Goal: Task Accomplishment & Management: Manage account settings

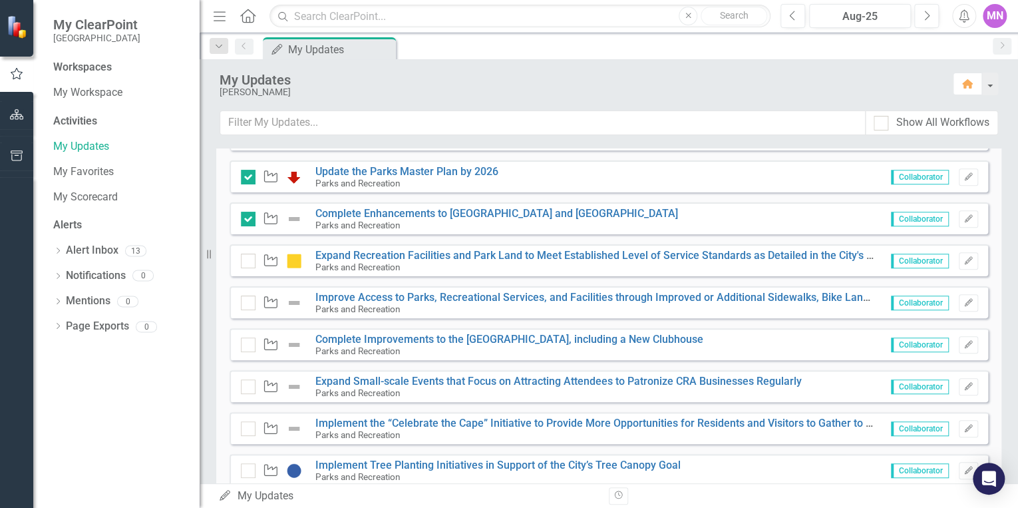
scroll to position [319, 0]
click at [964, 303] on icon "Edit" at bounding box center [969, 301] width 10 height 8
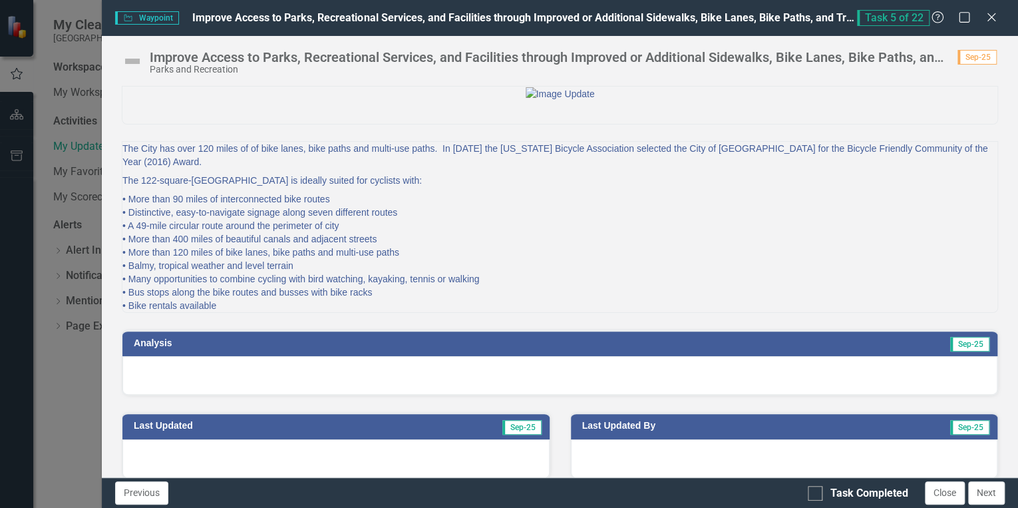
click at [746, 395] on div at bounding box center [559, 375] width 875 height 39
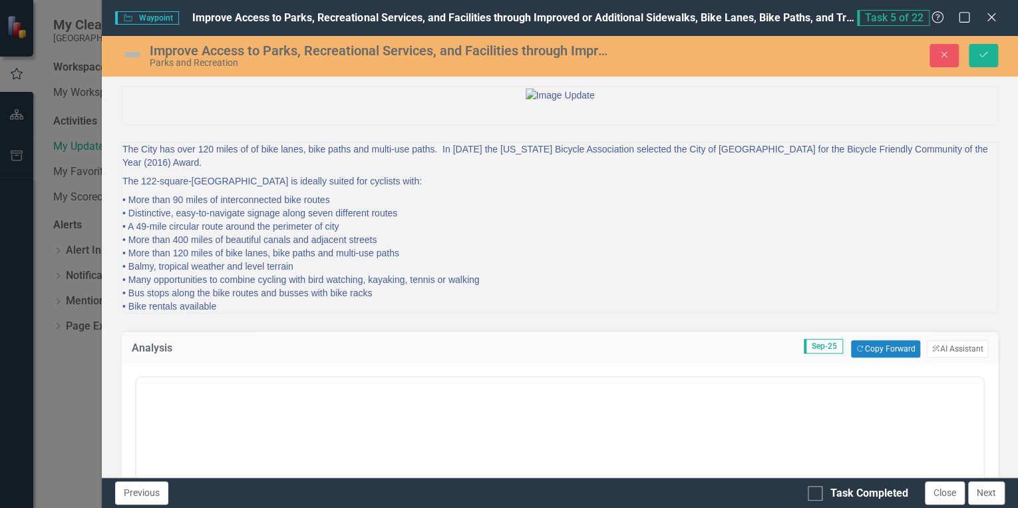
scroll to position [0, 0]
click at [876, 357] on button "Copy Forward Copy Forward" at bounding box center [885, 348] width 69 height 17
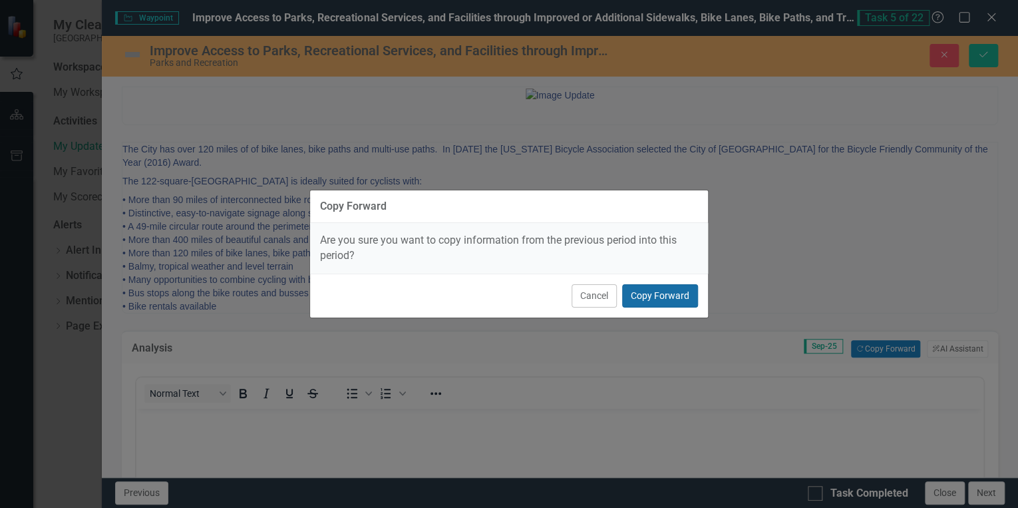
click at [649, 297] on button "Copy Forward" at bounding box center [660, 295] width 76 height 23
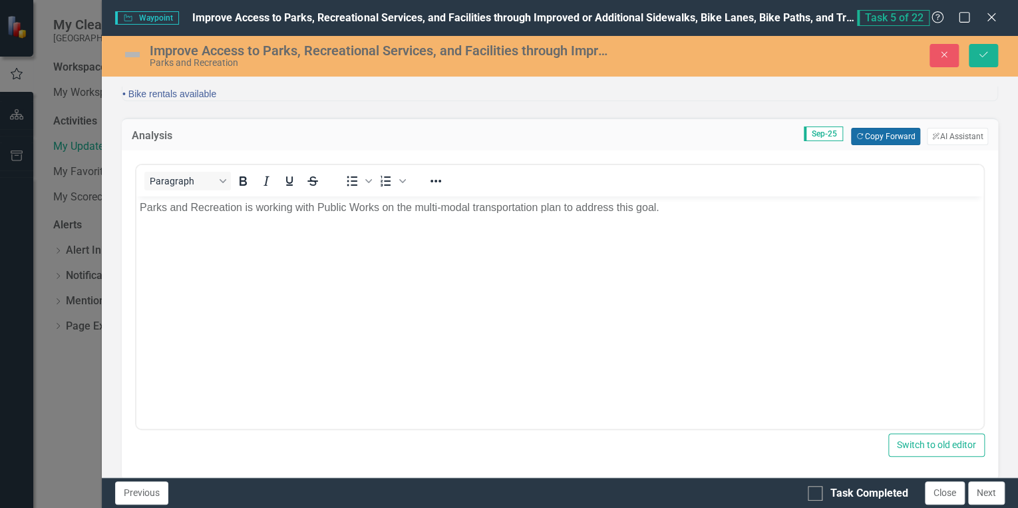
scroll to position [213, 0]
click at [130, 53] on img at bounding box center [132, 54] width 21 height 21
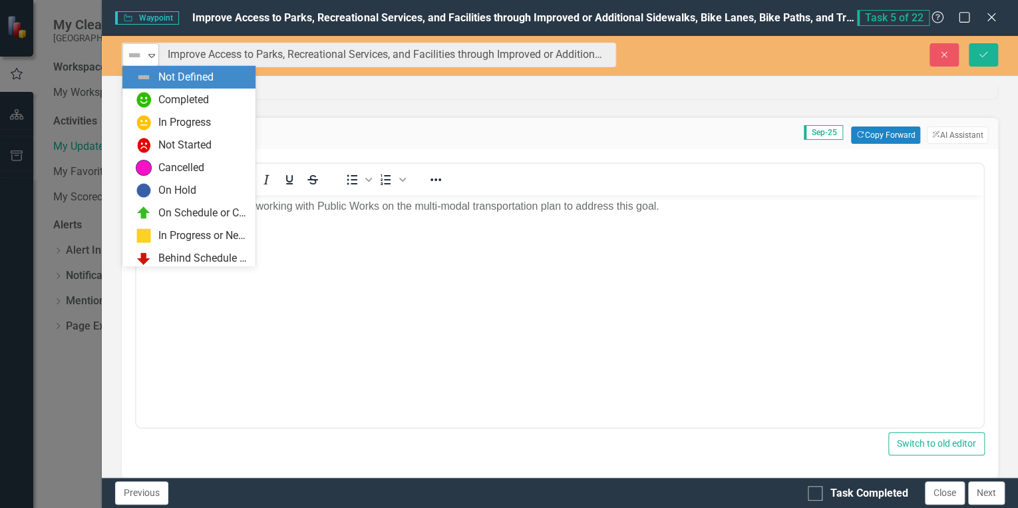
click at [131, 53] on img at bounding box center [134, 55] width 16 height 16
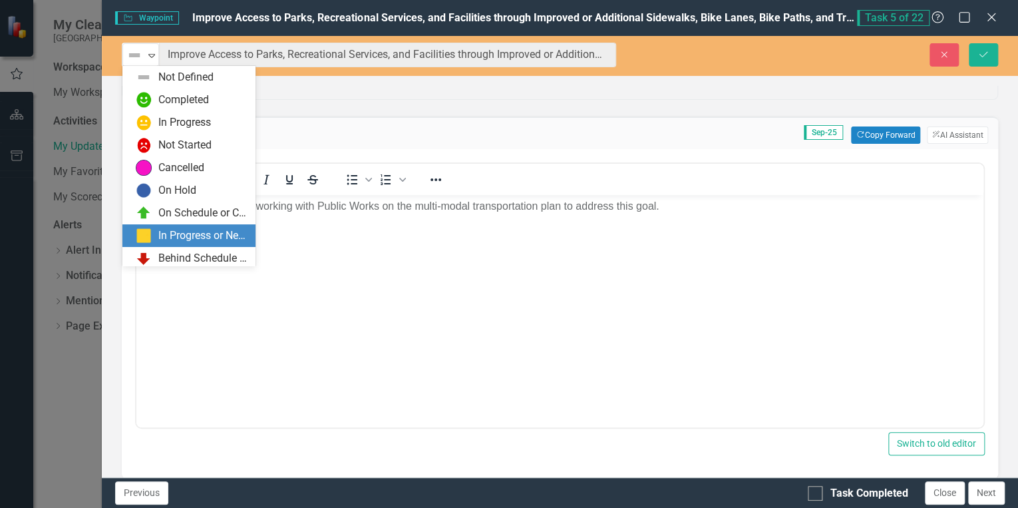
scroll to position [27, 0]
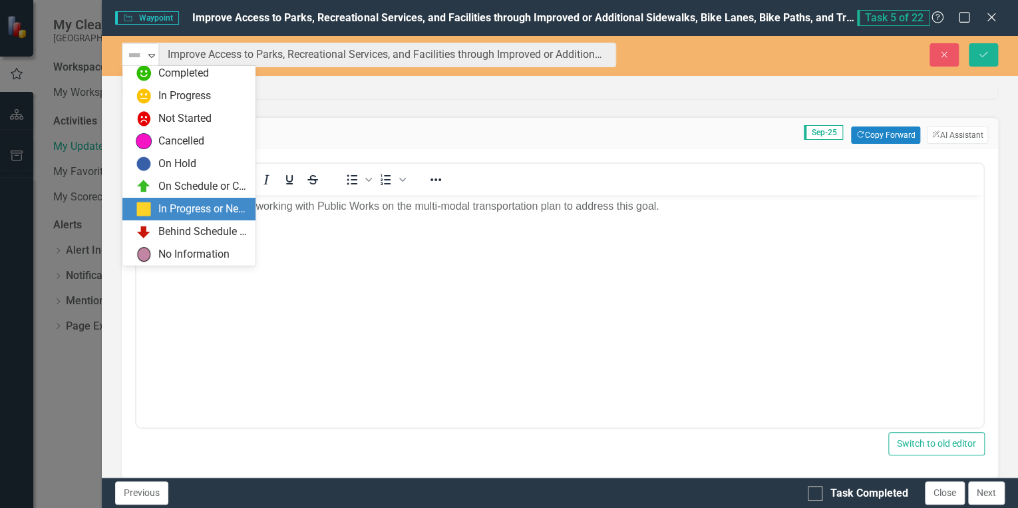
click at [204, 210] on div "In Progress or Needs Work" at bounding box center [202, 209] width 89 height 15
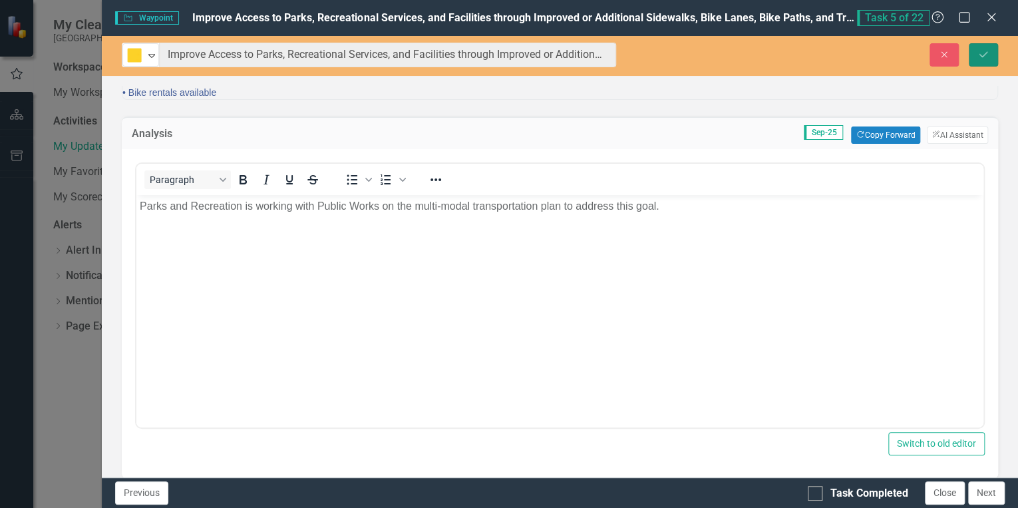
click at [979, 57] on icon "Save" at bounding box center [983, 54] width 12 height 9
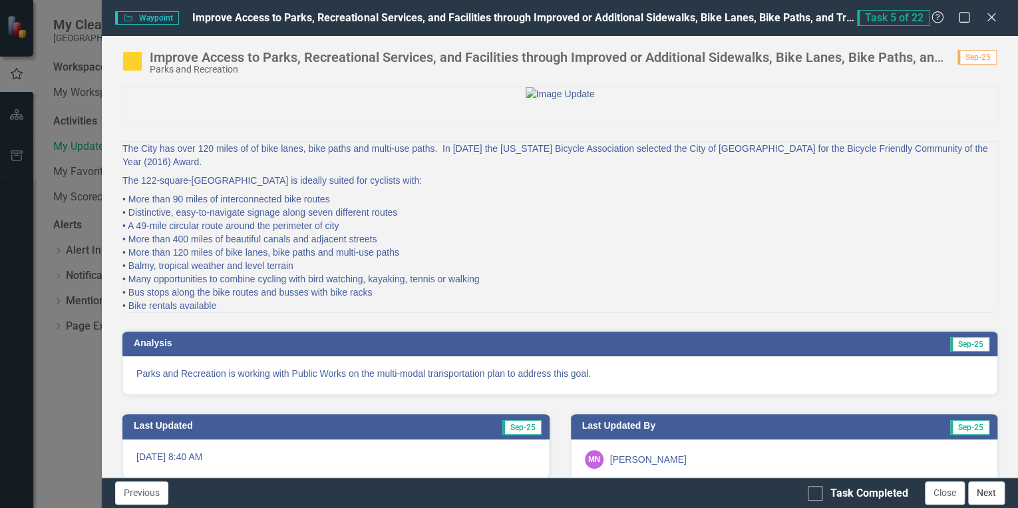
click at [993, 490] on button "Next" at bounding box center [986, 492] width 37 height 23
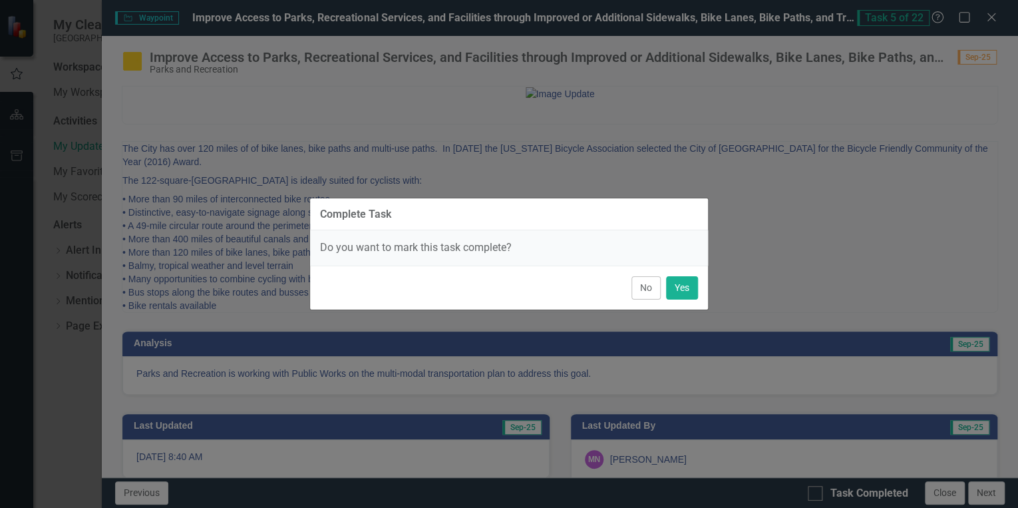
click at [635, 289] on button "No" at bounding box center [645, 287] width 29 height 23
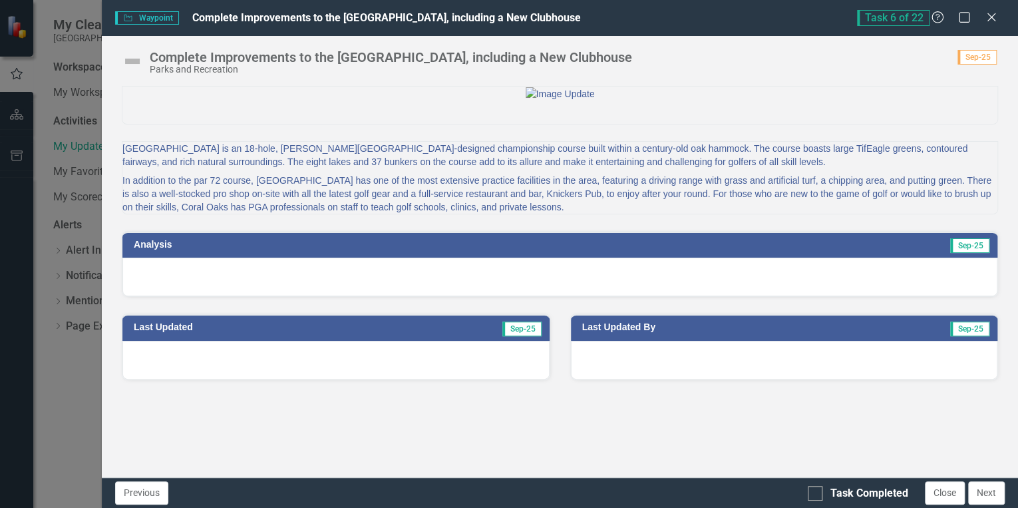
click at [133, 57] on img at bounding box center [132, 61] width 21 height 21
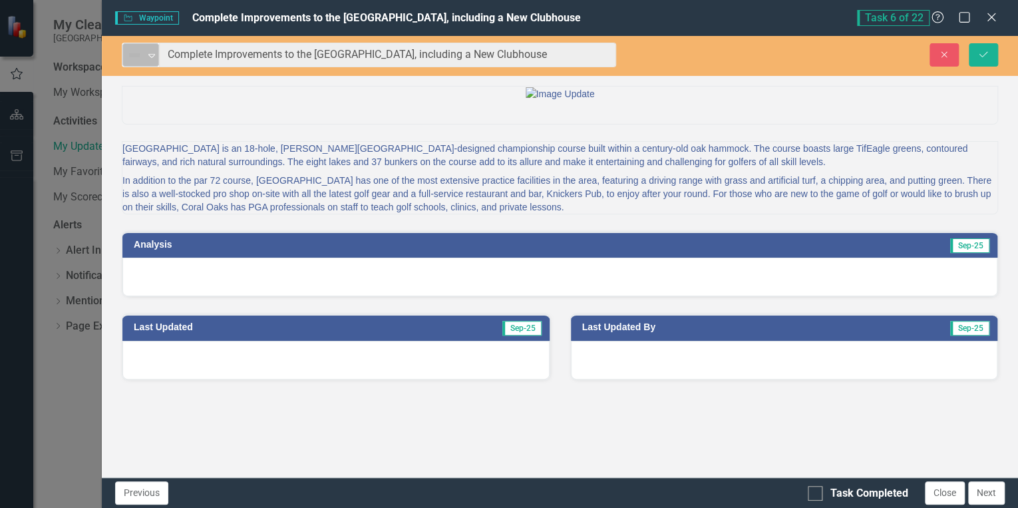
click at [150, 58] on icon "Expand" at bounding box center [151, 55] width 13 height 11
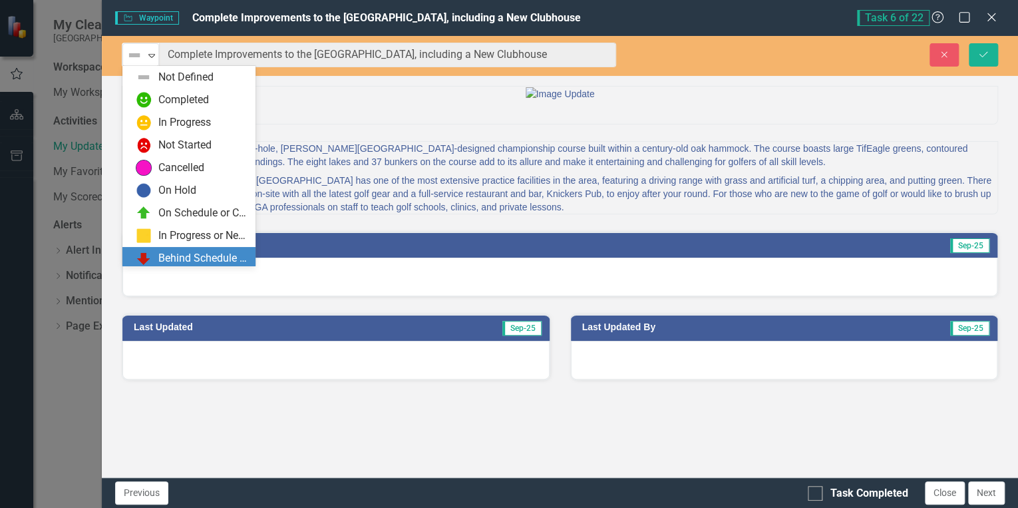
scroll to position [27, 0]
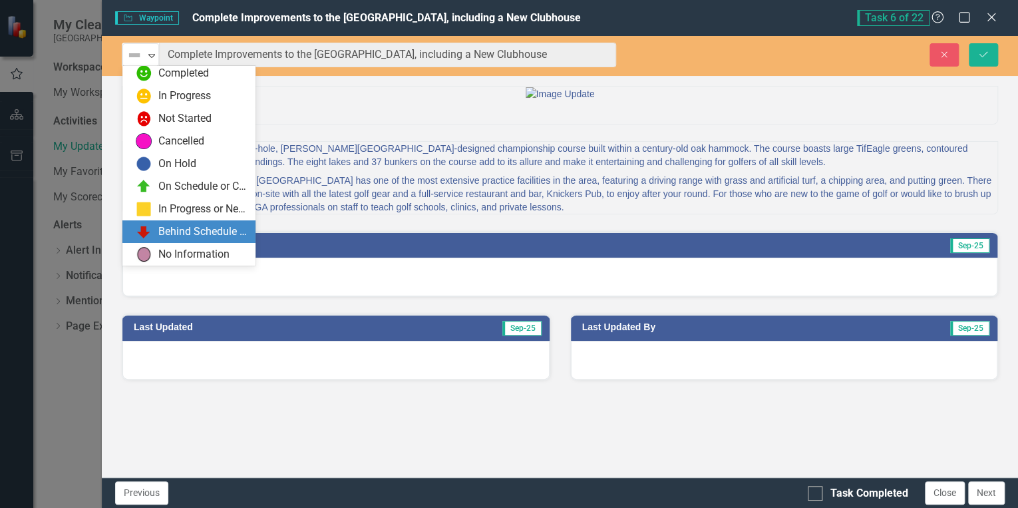
click at [205, 230] on div "Behind Schedule or Not Started" at bounding box center [202, 231] width 89 height 15
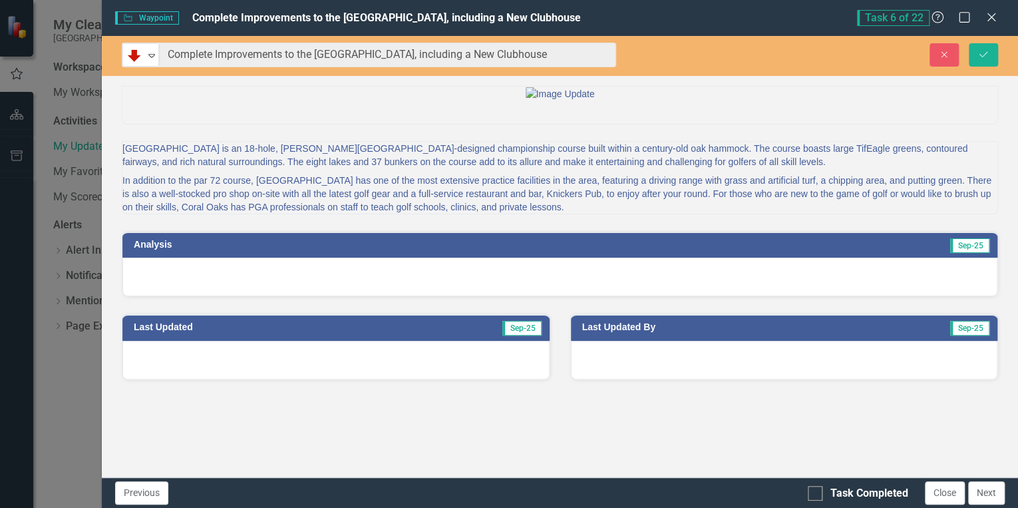
click at [663, 296] on div at bounding box center [559, 277] width 875 height 39
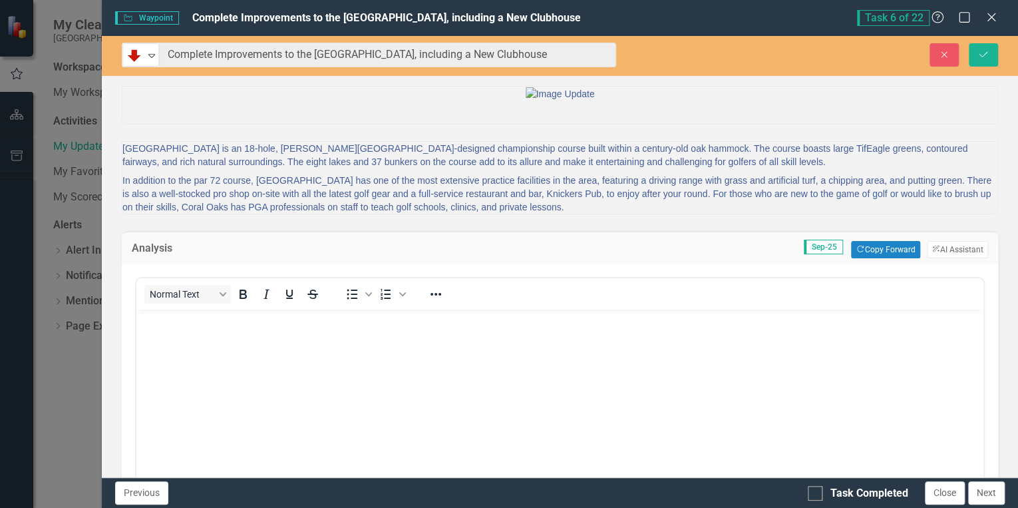
scroll to position [0, 0]
click at [876, 258] on button "Copy Forward Copy Forward" at bounding box center [885, 249] width 69 height 17
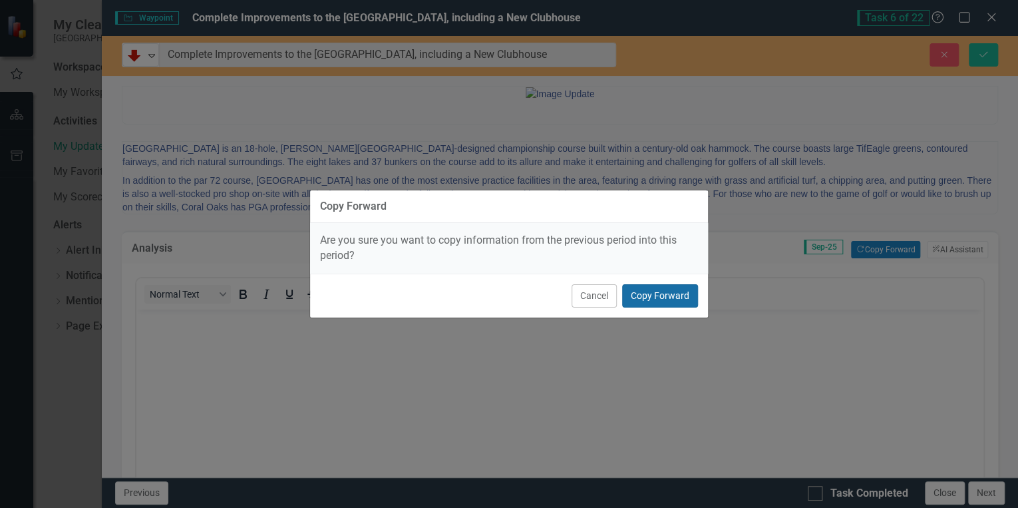
click at [661, 295] on button "Copy Forward" at bounding box center [660, 295] width 76 height 23
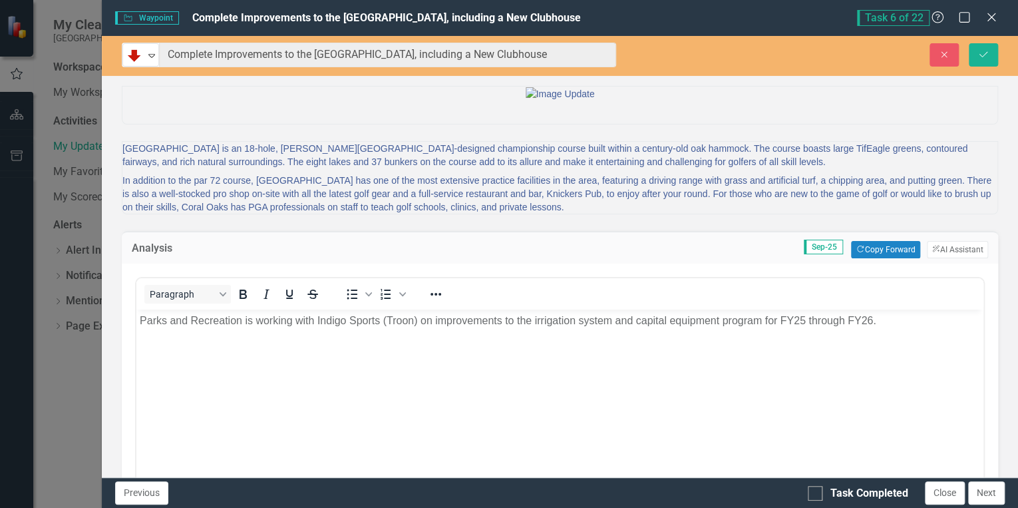
click at [899, 322] on p "Parks and Recreation is working with Indigo Sports (Troon) on improvements to t…" at bounding box center [560, 321] width 840 height 16
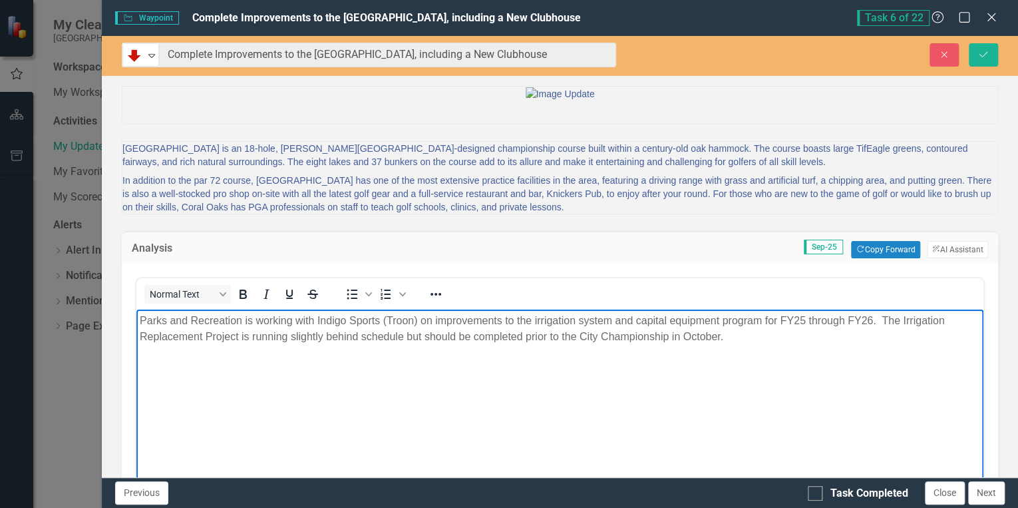
click at [881, 320] on p "Parks and Recreation is working with Indigo Sports (Troon) on improvements to t…" at bounding box center [560, 329] width 840 height 32
click at [745, 339] on p "Parks and Recreation is working with Indigo Sports (Troon) on improvements to t…" at bounding box center [560, 329] width 840 height 32
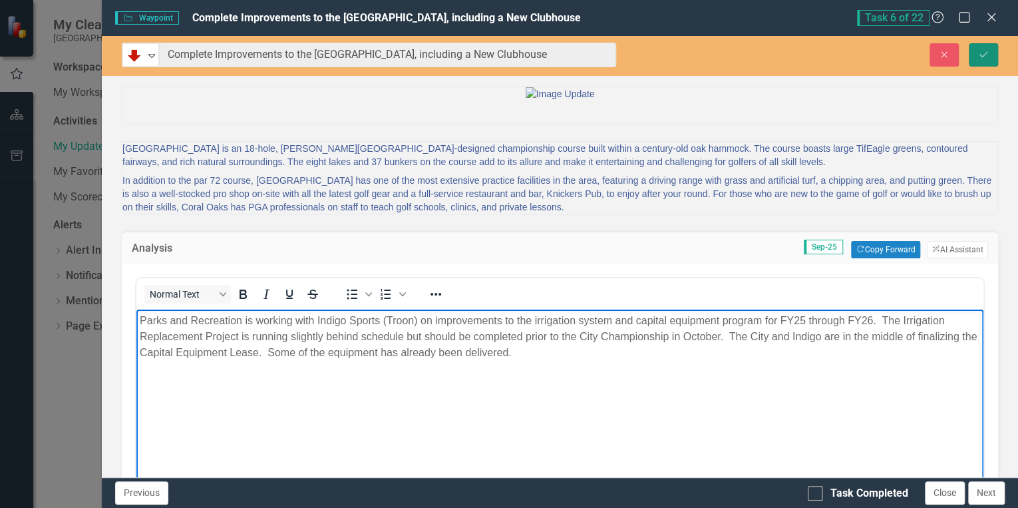
click at [983, 53] on icon "Save" at bounding box center [983, 54] width 12 height 9
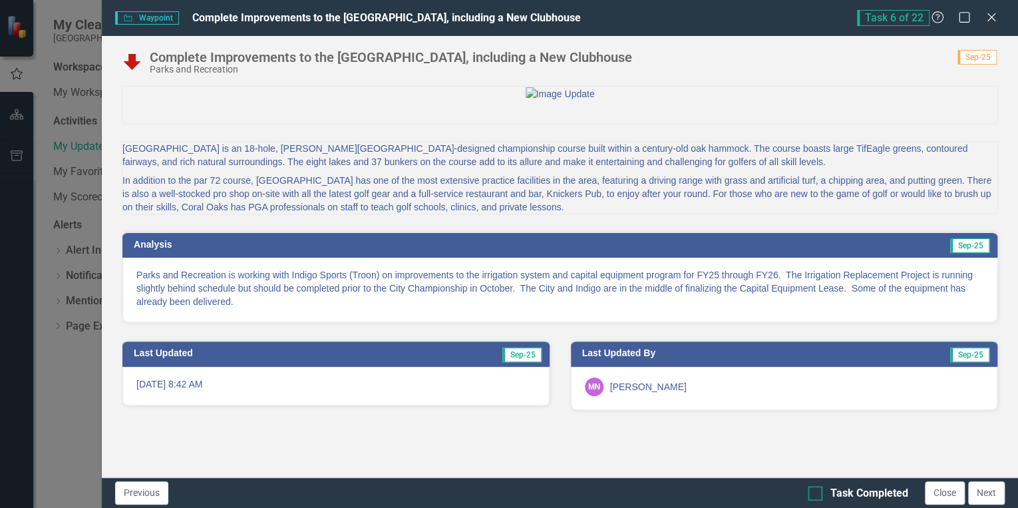
click at [813, 488] on input "Task Completed" at bounding box center [812, 490] width 9 height 9
checkbox input "true"
click at [820, 308] on p "Parks and Recreation is working with Indigo Sports (Troon) on improvements to t…" at bounding box center [559, 288] width 847 height 40
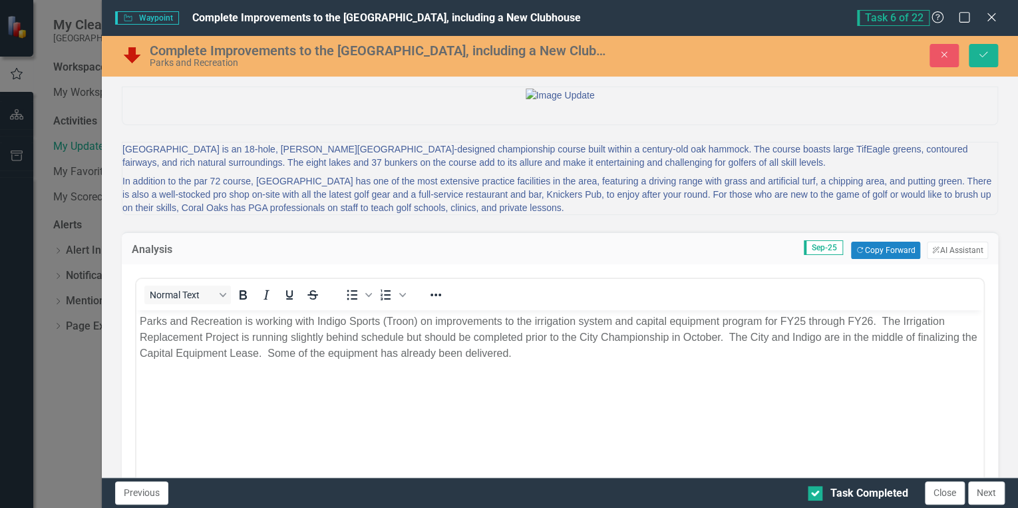
click at [610, 363] on body "Parks and Recreation is working with Indigo Sports (Troon) on improvements to t…" at bounding box center [559, 410] width 847 height 200
click at [979, 48] on button "Save" at bounding box center [983, 55] width 29 height 23
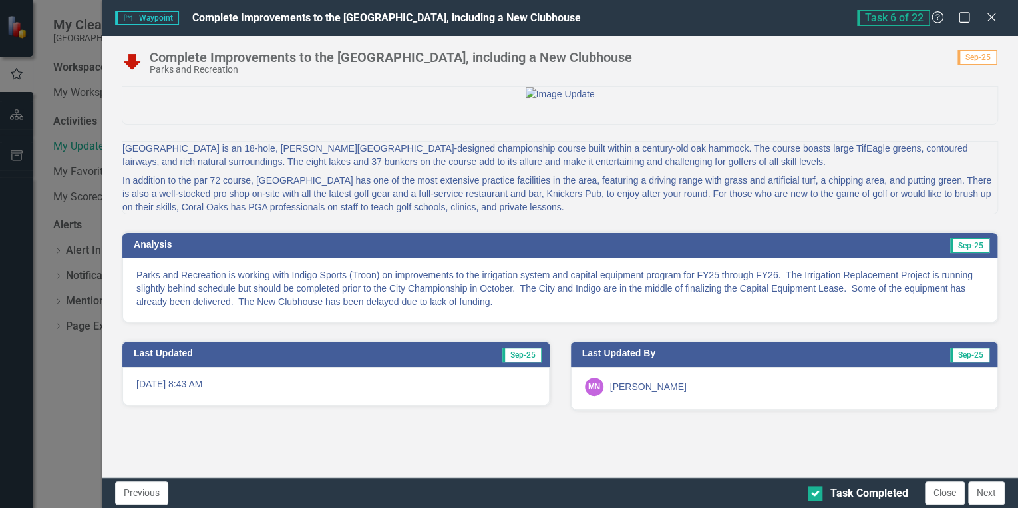
scroll to position [13, 0]
click at [988, 497] on button "Next" at bounding box center [986, 492] width 37 height 23
checkbox input "true"
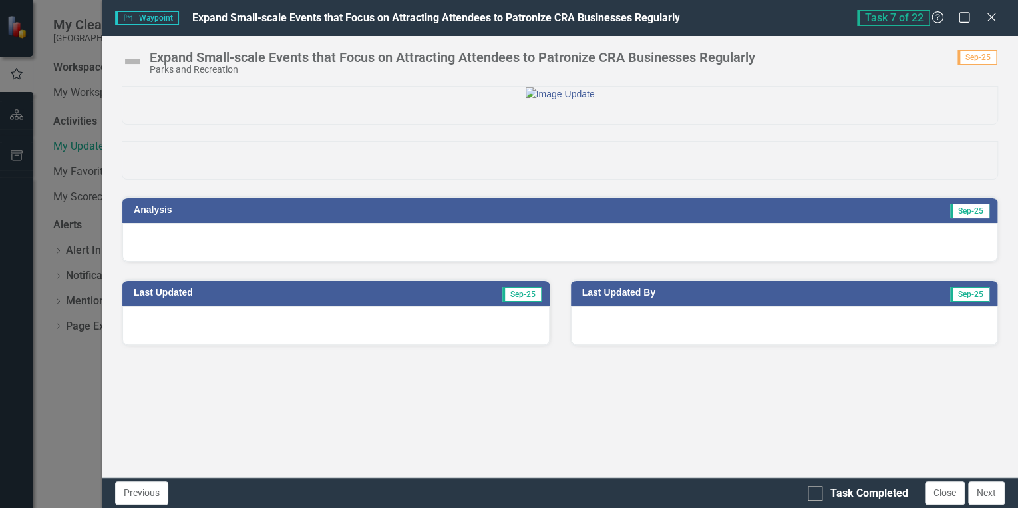
click at [838, 262] on div at bounding box center [559, 242] width 875 height 39
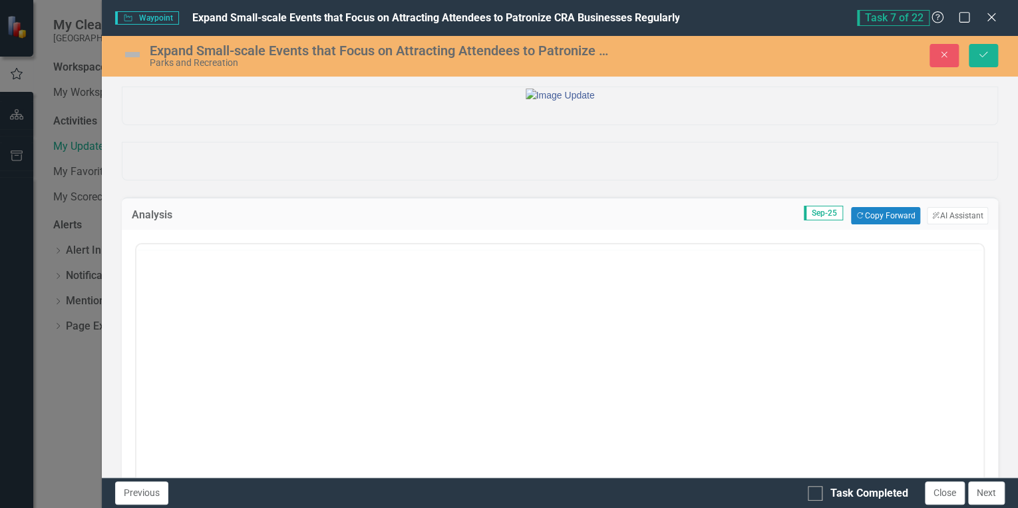
scroll to position [0, 0]
click at [874, 224] on button "Copy Forward Copy Forward" at bounding box center [885, 215] width 69 height 17
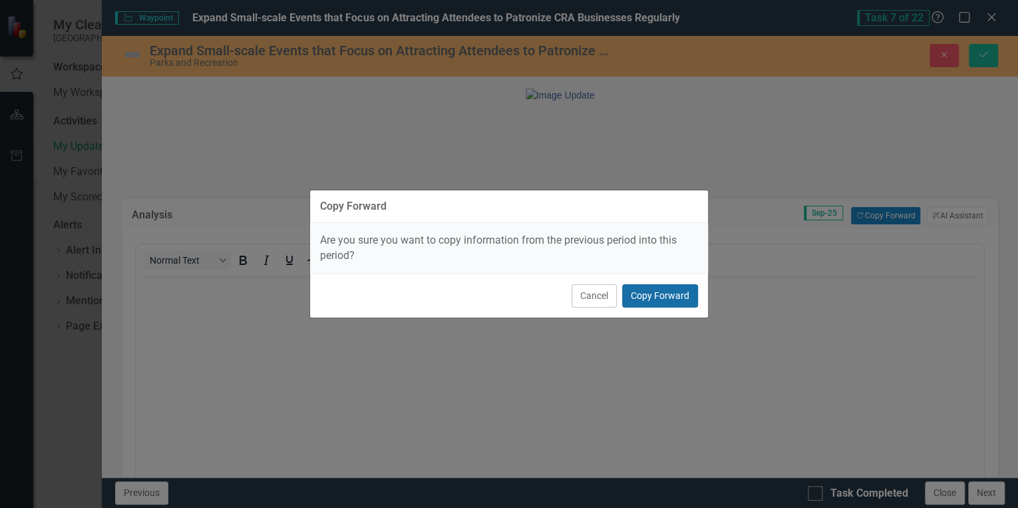
click at [656, 293] on button "Copy Forward" at bounding box center [660, 295] width 76 height 23
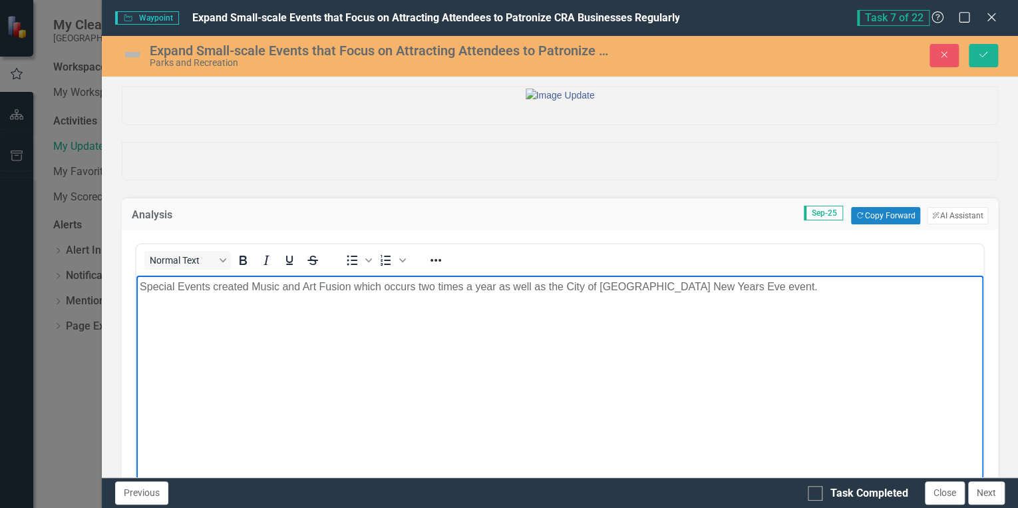
click at [810, 294] on p "Special Events created Music and Art Fusion which occurs two times a year as we…" at bounding box center [560, 287] width 840 height 16
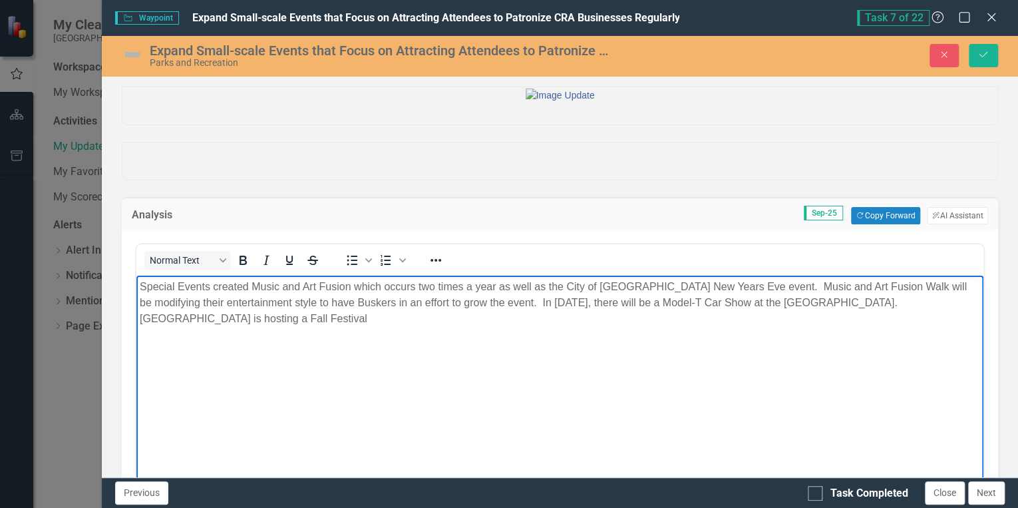
click at [448, 318] on p "Special Events created Music and Art Fusion which occurs two times a year as we…" at bounding box center [560, 303] width 840 height 48
click at [528, 301] on p "Special Events created Music and Art Fusion which occurs two times a year as we…" at bounding box center [560, 303] width 840 height 48
drag, startPoint x: 587, startPoint y: 301, endPoint x: 601, endPoint y: 321, distance: 23.8
click at [592, 308] on p "Special Events created Music and Art Fusion which occurs two times a year as we…" at bounding box center [560, 303] width 840 height 48
drag, startPoint x: 590, startPoint y: 299, endPoint x: 595, endPoint y: 313, distance: 14.1
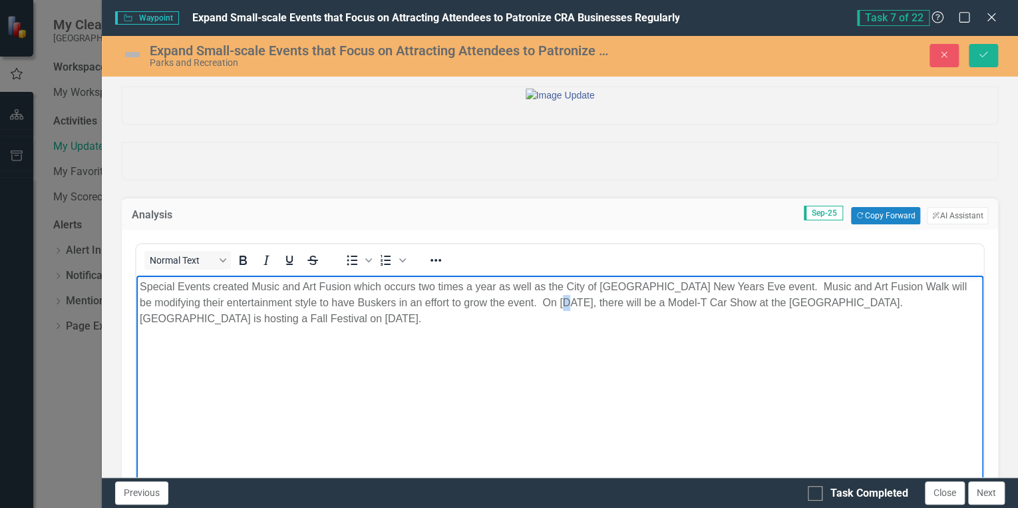
click at [590, 300] on p "Special Events created Music and Art Fusion which occurs two times a year as we…" at bounding box center [560, 303] width 840 height 48
click at [589, 301] on p "Special Events created Music and Art Fusion which occurs two times a year as we…" at bounding box center [560, 303] width 840 height 48
click at [468, 318] on p "Special Events created Music and Art Fusion which occurs two times a year as we…" at bounding box center [560, 303] width 840 height 48
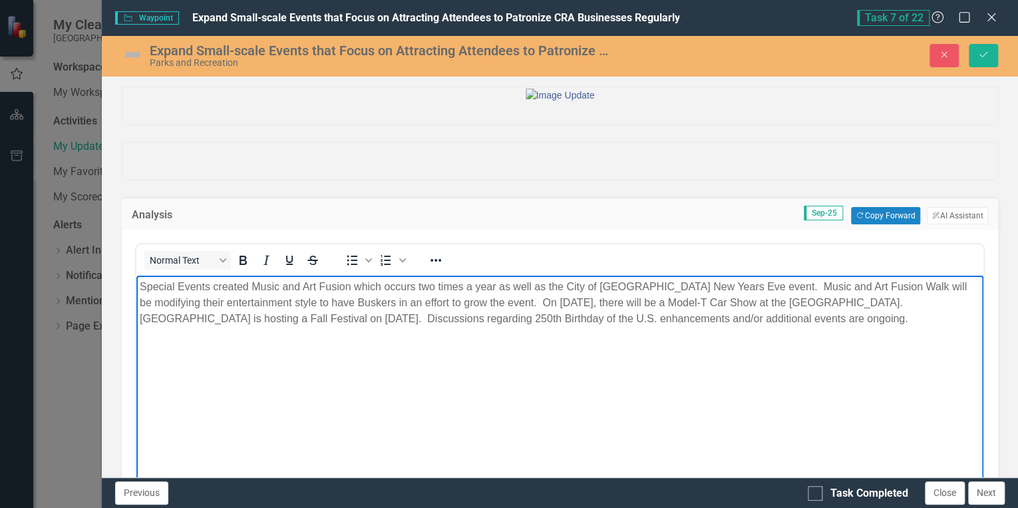
click at [699, 321] on p "Special Events created Music and Art Fusion which occurs two times a year as we…" at bounding box center [560, 303] width 840 height 48
click at [202, 327] on p "Special Events created Music and Art Fusion which occurs two times a year as we…" at bounding box center [560, 303] width 840 height 48
click at [128, 54] on img at bounding box center [132, 54] width 21 height 21
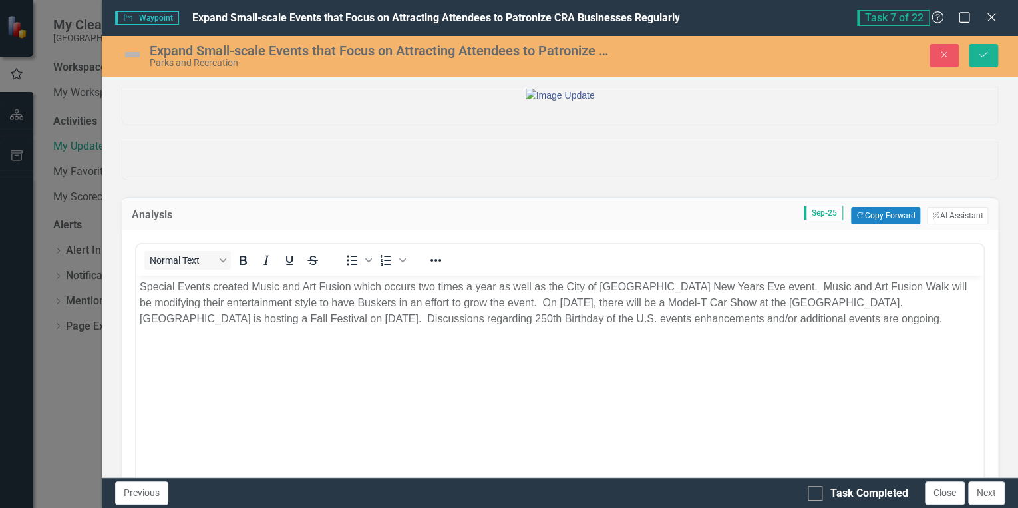
click at [128, 54] on img at bounding box center [132, 54] width 21 height 21
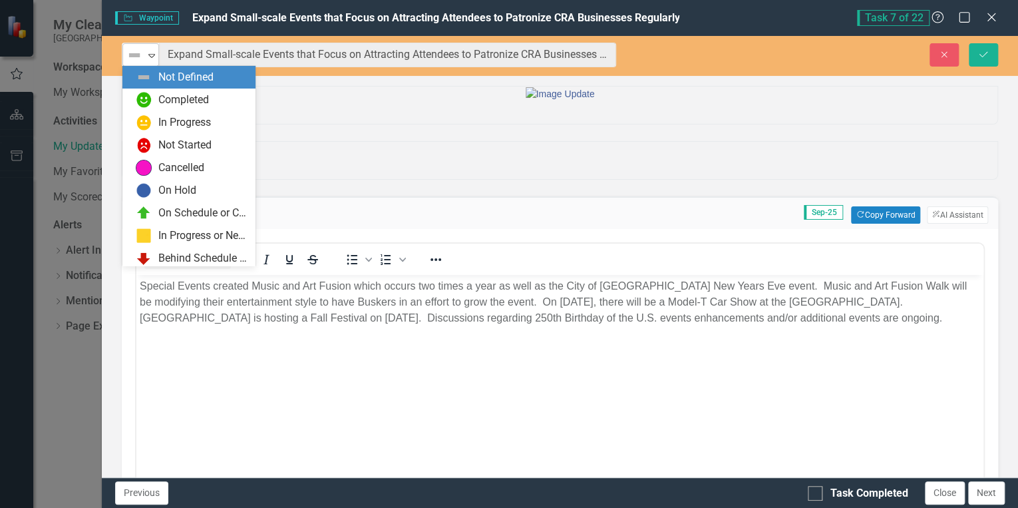
click at [138, 48] on img at bounding box center [134, 55] width 16 height 16
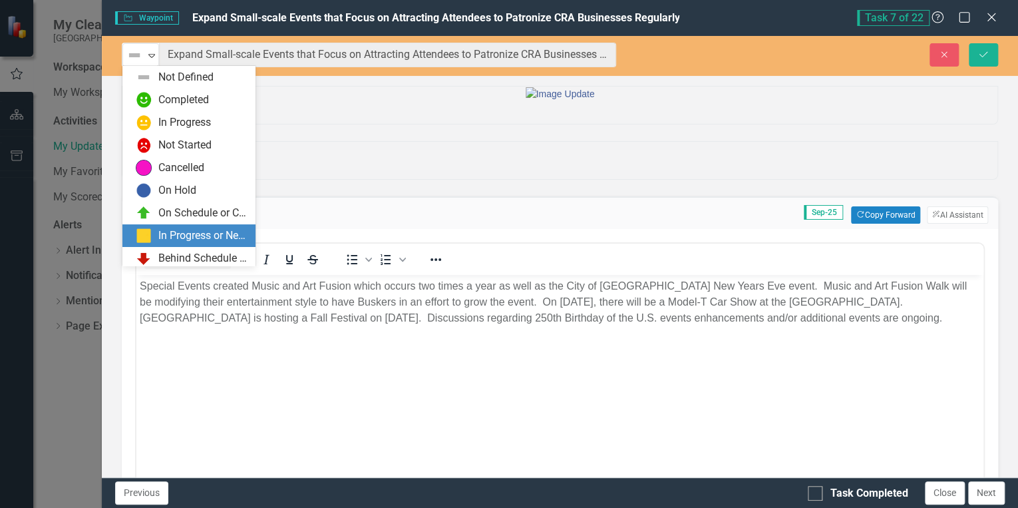
click at [180, 238] on div "In Progress or Needs Work" at bounding box center [202, 235] width 89 height 15
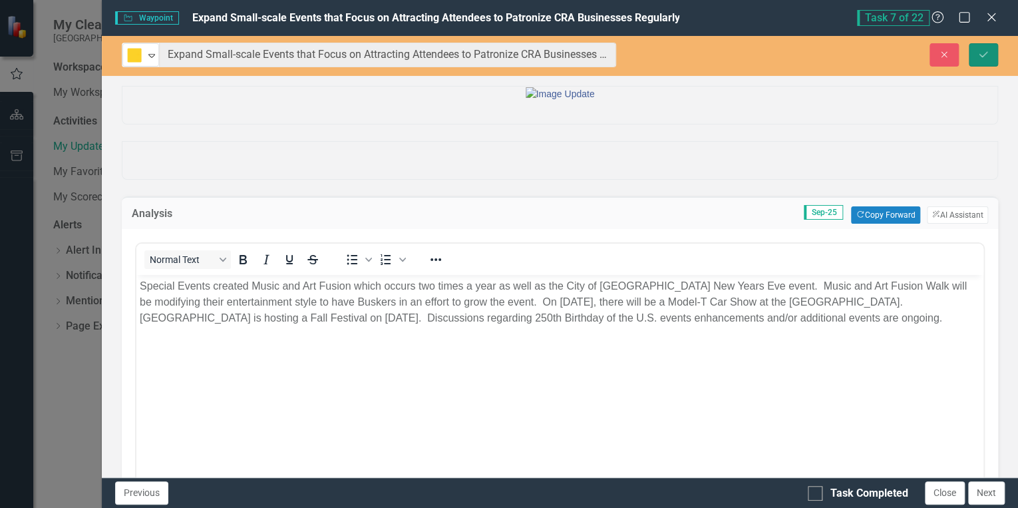
click at [992, 50] on button "Save" at bounding box center [983, 54] width 29 height 23
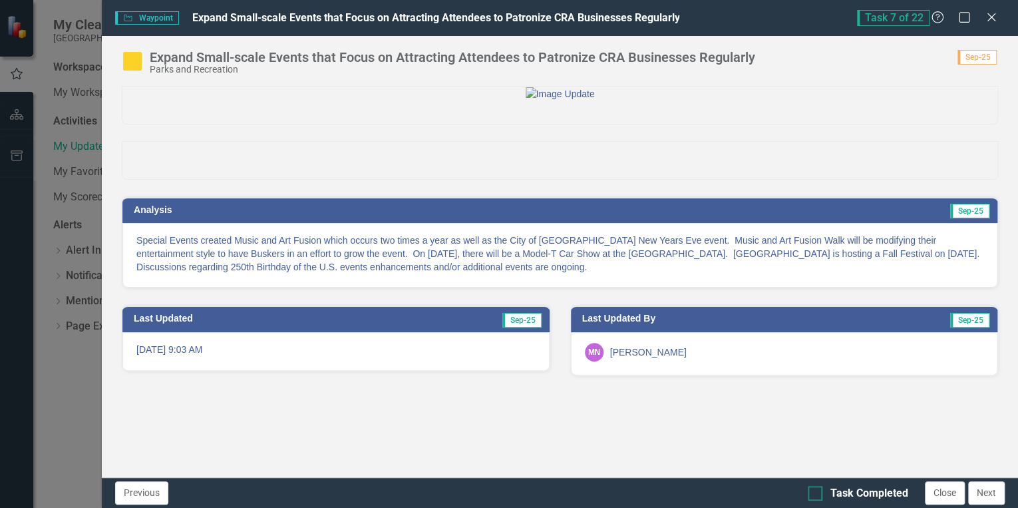
click at [819, 492] on div at bounding box center [815, 493] width 15 height 15
click at [816, 492] on input "Task Completed" at bounding box center [812, 490] width 9 height 9
checkbox input "true"
click at [983, 495] on button "Next" at bounding box center [986, 492] width 37 height 23
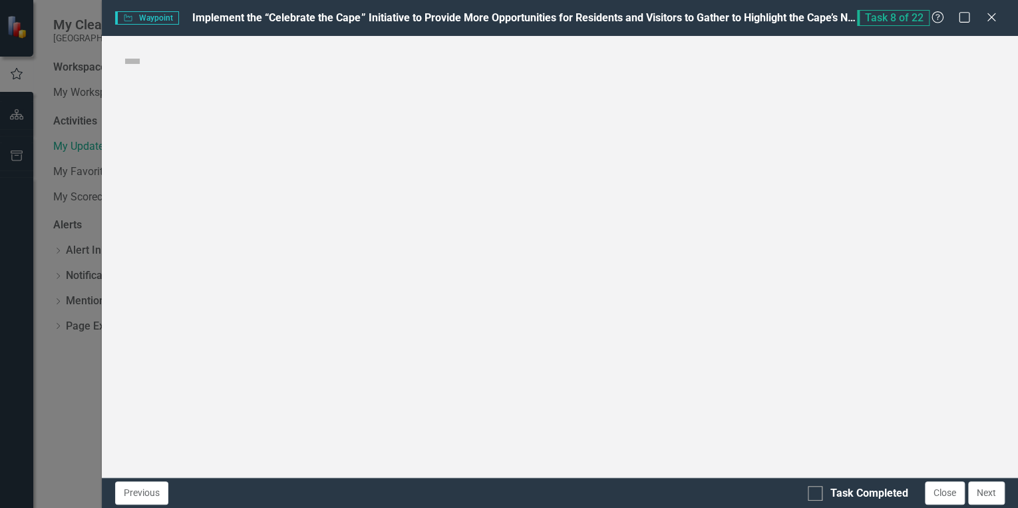
checkbox input "true"
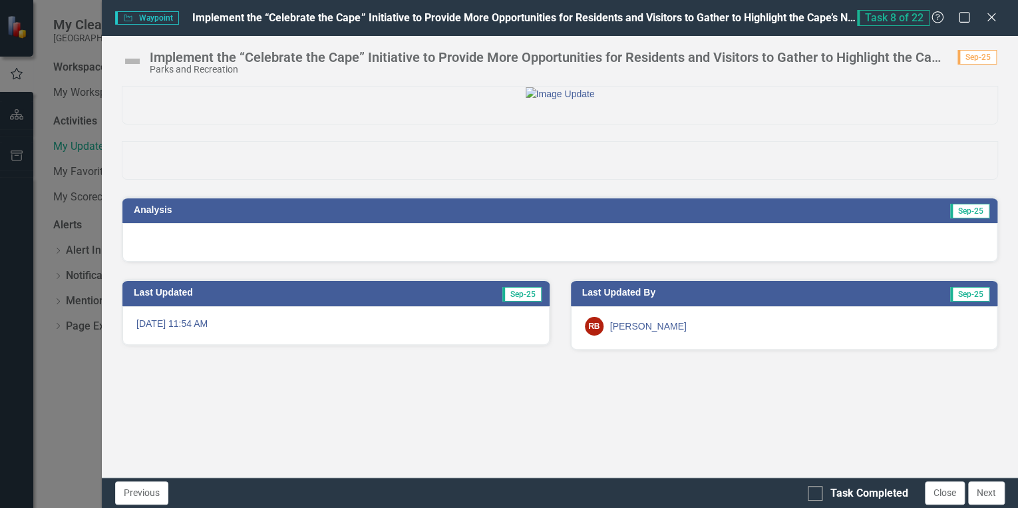
click at [739, 262] on div at bounding box center [559, 242] width 875 height 39
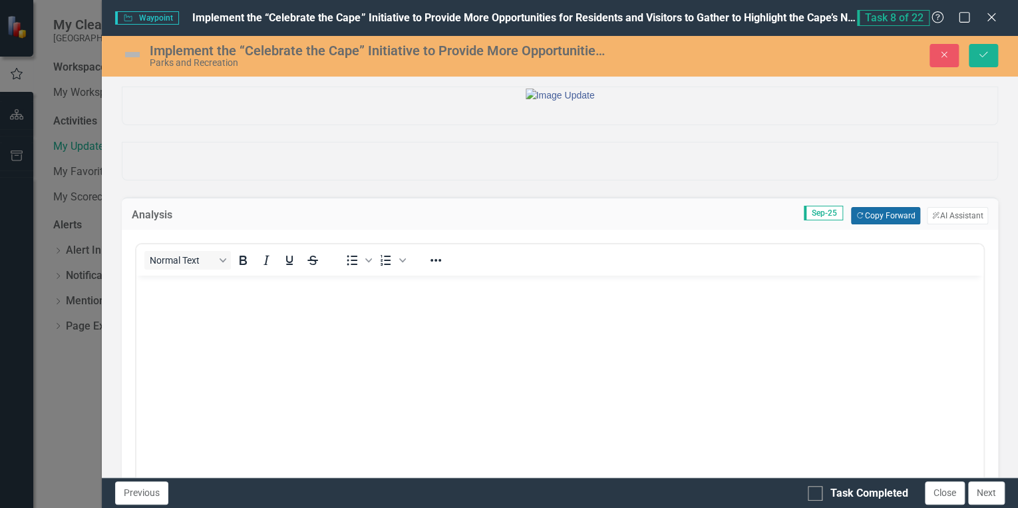
click at [886, 224] on button "Copy Forward Copy Forward" at bounding box center [885, 215] width 69 height 17
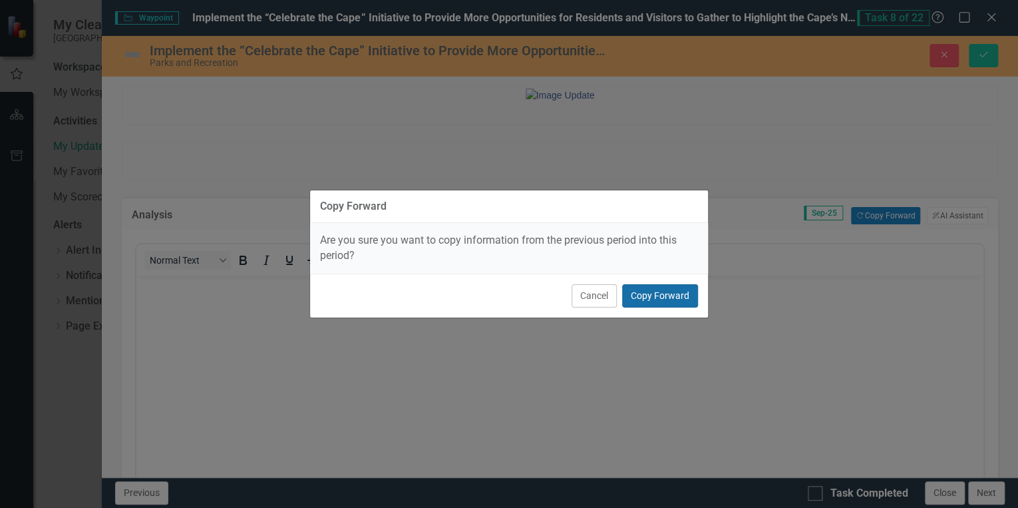
click at [633, 294] on button "Copy Forward" at bounding box center [660, 295] width 76 height 23
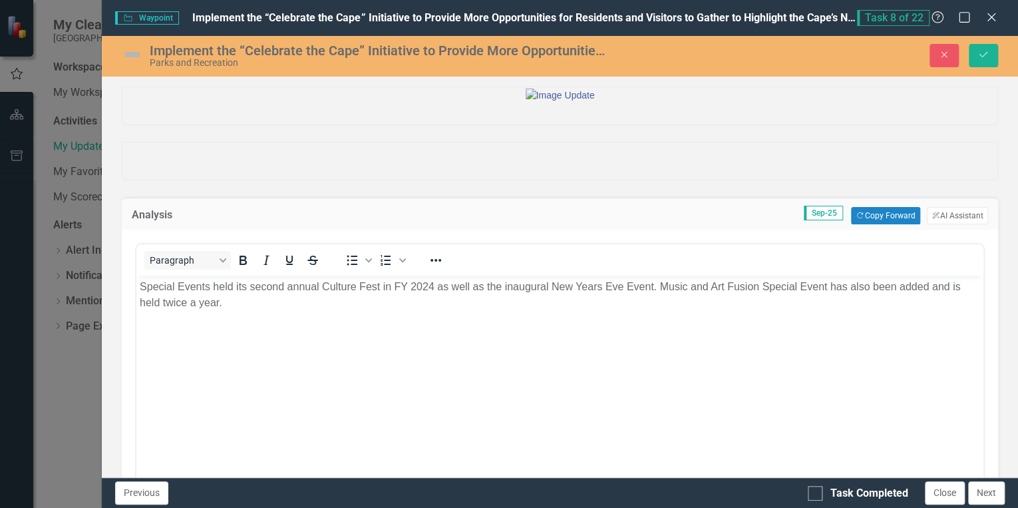
click at [124, 54] on img at bounding box center [132, 54] width 21 height 21
click at [131, 56] on img at bounding box center [132, 54] width 21 height 21
click at [131, 55] on img at bounding box center [132, 54] width 21 height 21
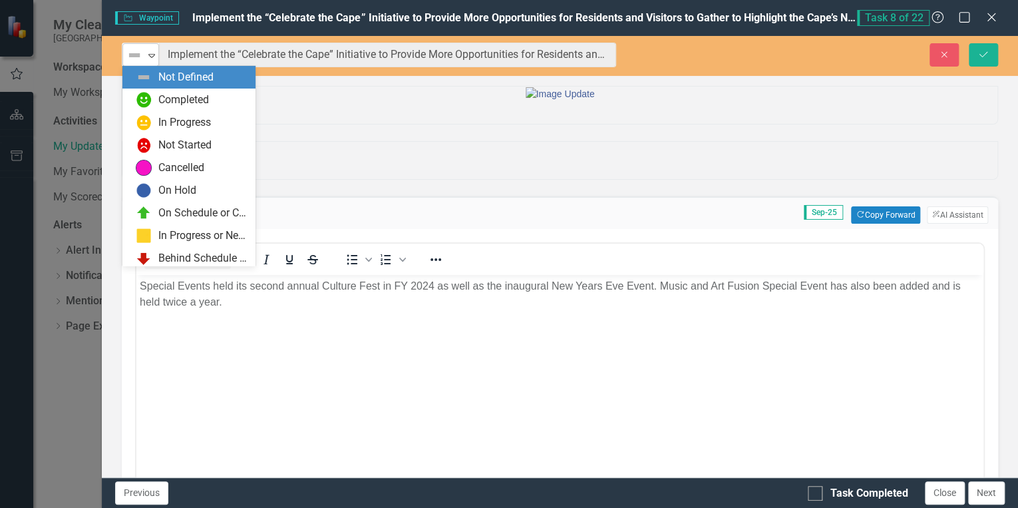
click at [132, 55] on img at bounding box center [134, 55] width 16 height 16
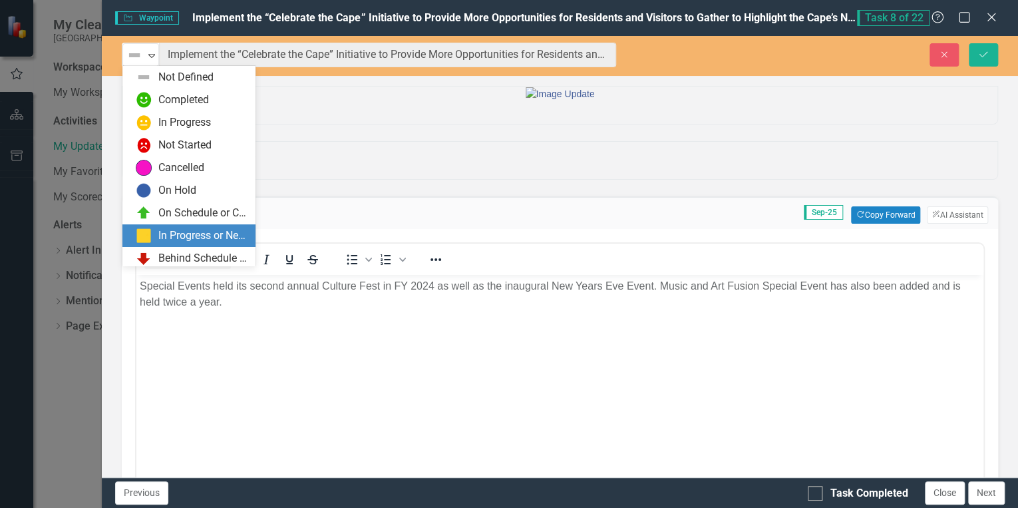
click at [185, 236] on div "In Progress or Needs Work" at bounding box center [202, 235] width 89 height 15
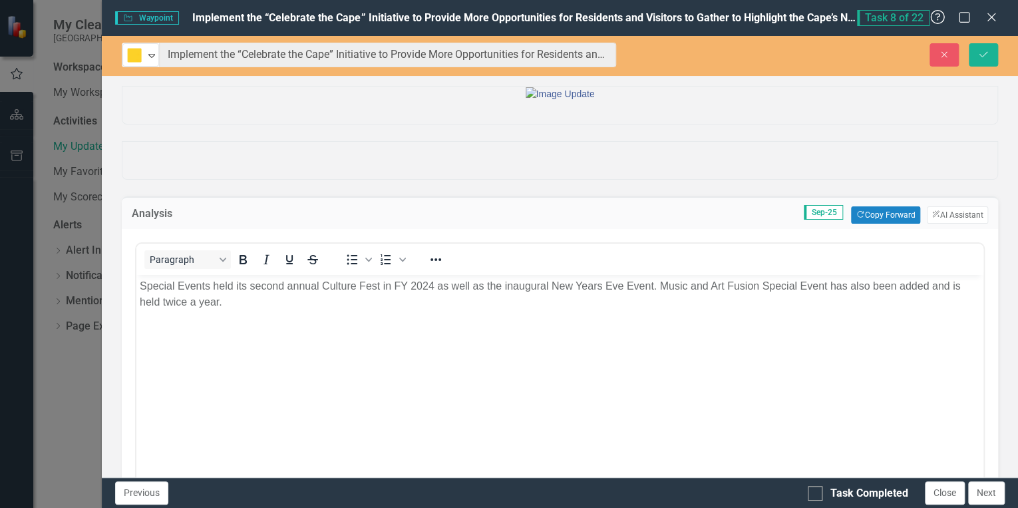
click at [934, 17] on icon "Help" at bounding box center [938, 17] width 17 height 13
click at [243, 306] on p "Special Events held its second annual Culture Fest in FY 2024 as well as the in…" at bounding box center [560, 294] width 840 height 32
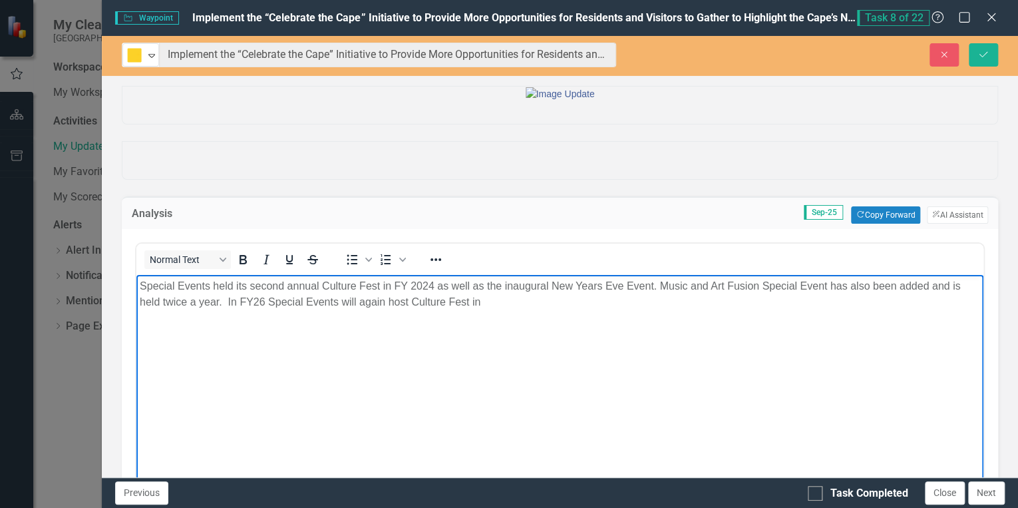
click at [260, 299] on p "Special Events held its second annual Culture Fest in FY 2024 as well as the in…" at bounding box center [560, 294] width 840 height 32
click at [343, 298] on p "Special Events held its second annual Culture Fest in FY 2024 as well as the in…" at bounding box center [560, 294] width 840 height 32
click at [363, 303] on p "Special Events held its second annual Culture Fest in FY 2024 as well as the in…" at bounding box center [560, 294] width 840 height 32
click at [455, 303] on p "Special Events held its second annual Culture Fest in FY 2024 as well as the in…" at bounding box center [560, 294] width 840 height 32
drag, startPoint x: 745, startPoint y: 302, endPoint x: 760, endPoint y: 306, distance: 15.8
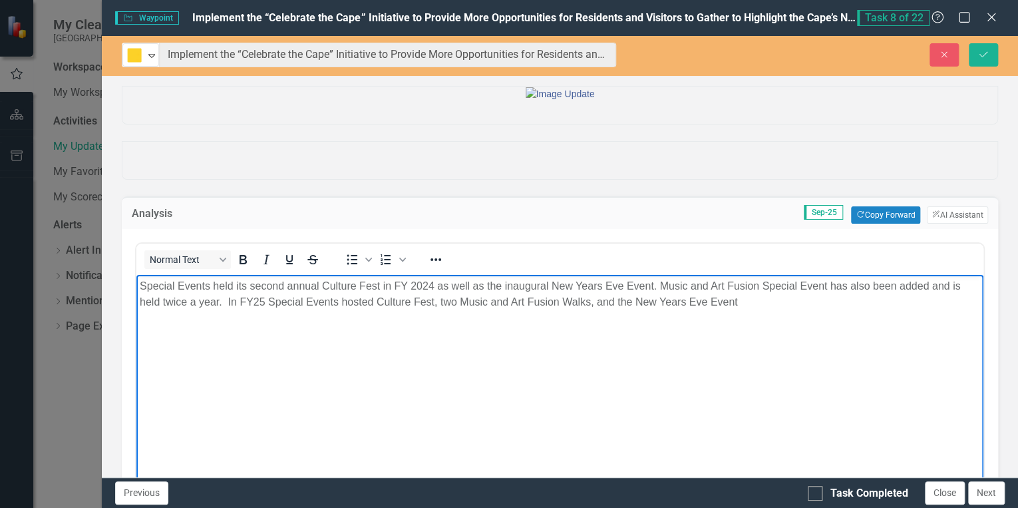
click at [745, 302] on p "Special Events held its second annual Culture Fest in FY 2024 as well as the in…" at bounding box center [560, 294] width 840 height 32
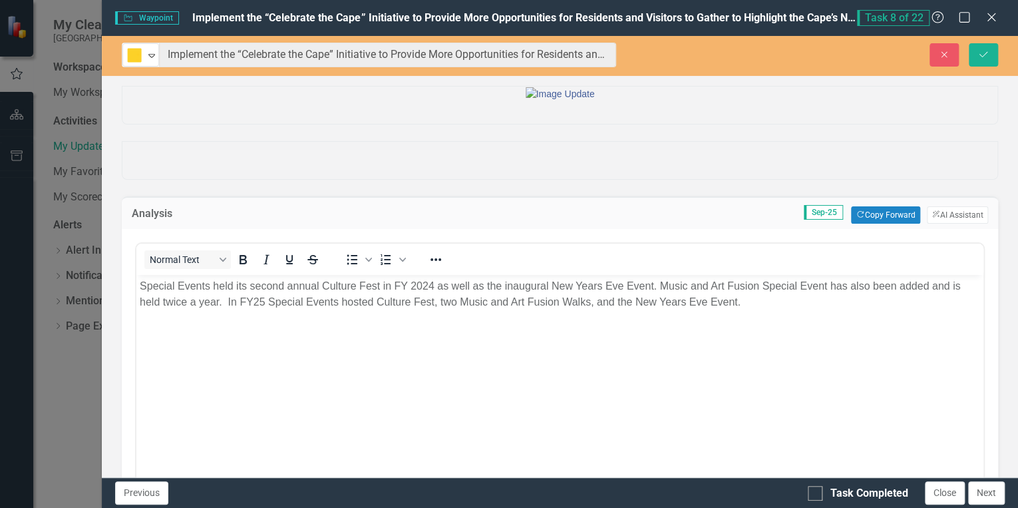
click at [154, 19] on span "Waypoint Waypoint" at bounding box center [147, 17] width 64 height 13
click at [157, 18] on span "Waypoint Waypoint" at bounding box center [147, 17] width 64 height 13
click at [157, 19] on span "Waypoint Waypoint" at bounding box center [147, 17] width 64 height 13
click at [386, 21] on span "Implement the “Celebrate the Cape” Initiative to Provide More Opportunities for…" at bounding box center [907, 17] width 1431 height 13
click at [386, 19] on span "Implement the “Celebrate the Cape” Initiative to Provide More Opportunities for…" at bounding box center [907, 17] width 1431 height 13
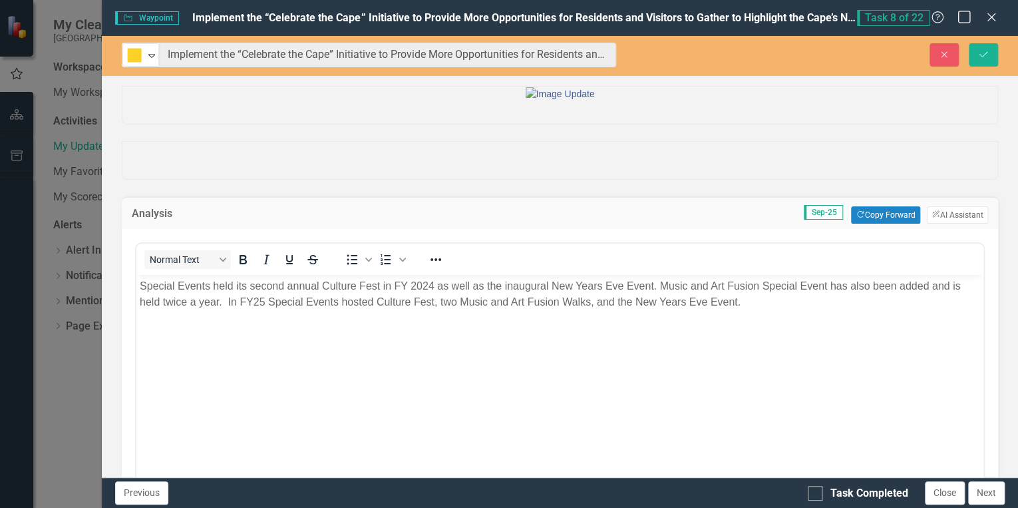
click at [964, 17] on icon "Maximize" at bounding box center [964, 17] width 17 height 13
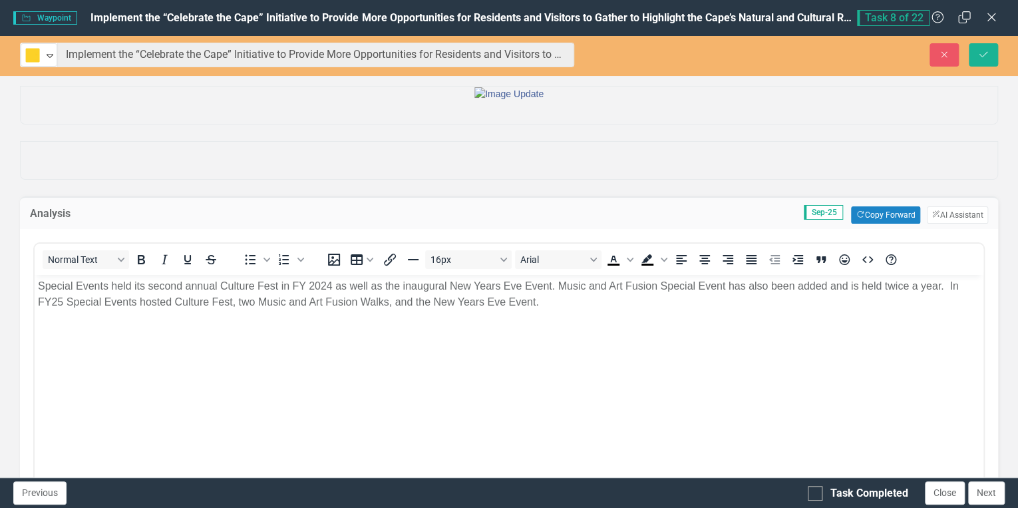
click at [822, 14] on span "Implement the “Celebrate the Cape” Initiative to Provide More Opportunities for…" at bounding box center [805, 17] width 1431 height 13
click at [991, 63] on button "Save" at bounding box center [983, 54] width 29 height 23
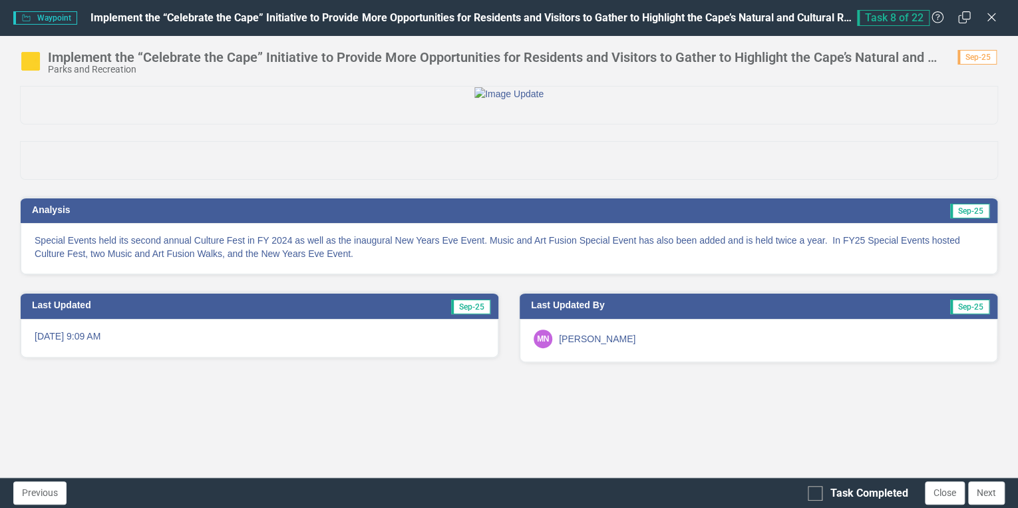
click at [59, 65] on div "Parks and Recreation" at bounding box center [496, 70] width 896 height 10
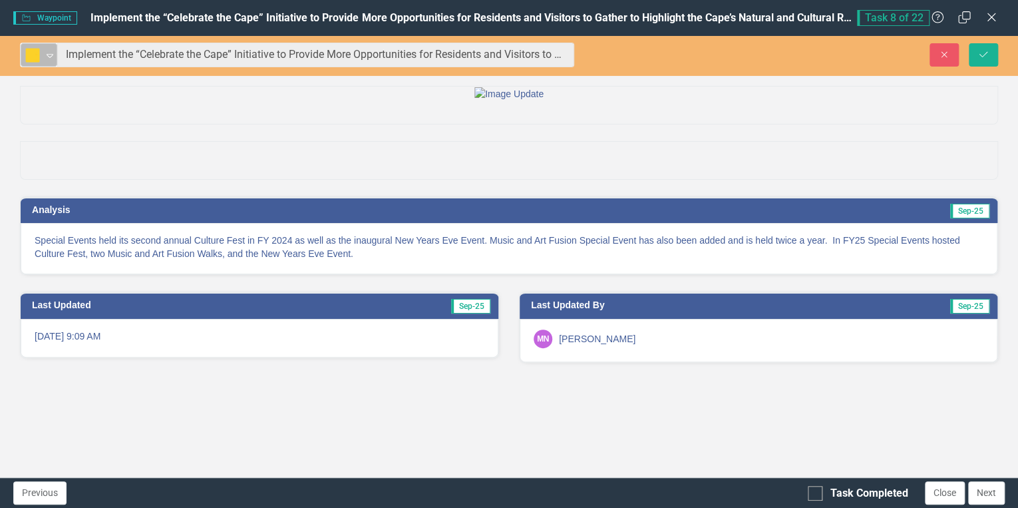
click at [42, 61] on div "In Progress or Needs Work" at bounding box center [33, 55] width 20 height 19
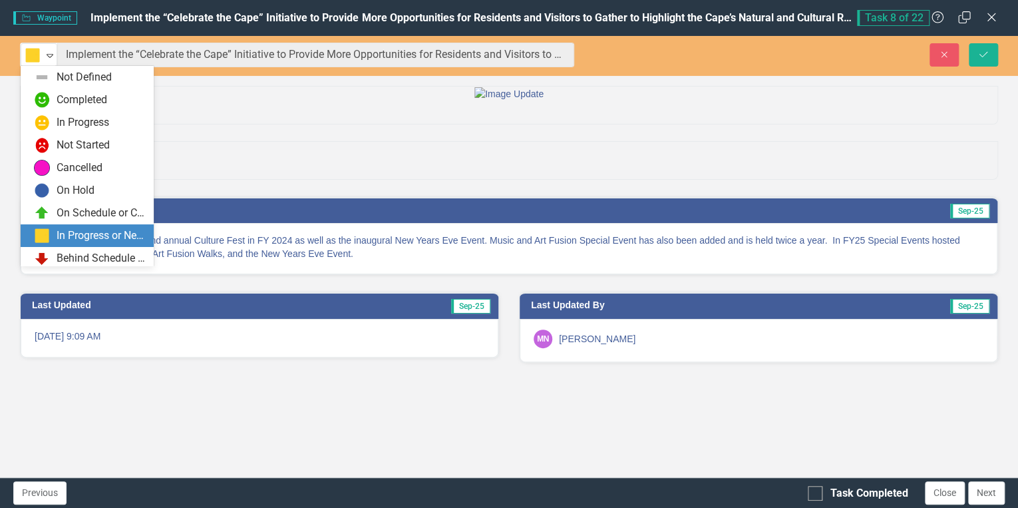
scroll to position [27, 0]
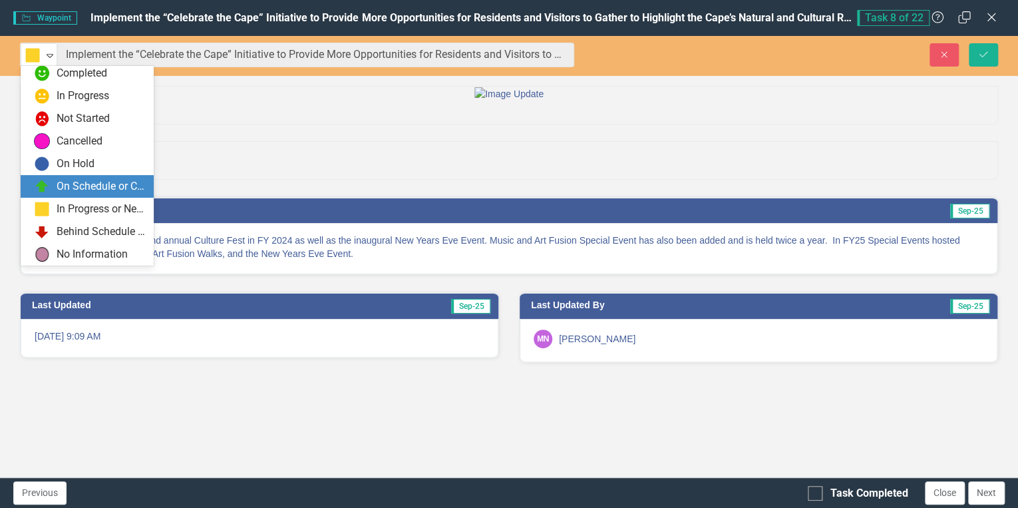
click at [76, 187] on div "On Schedule or Complete" at bounding box center [101, 186] width 89 height 15
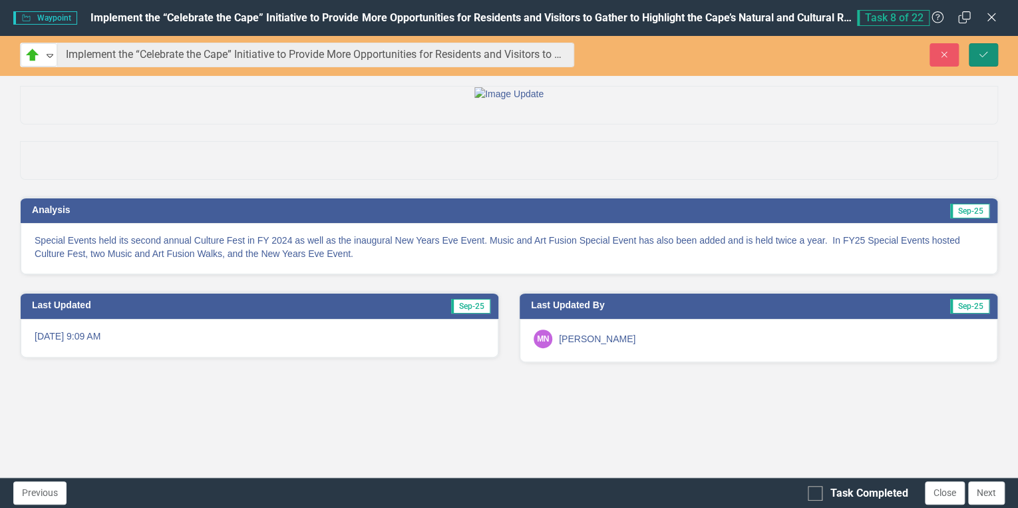
click at [989, 59] on icon "Save" at bounding box center [983, 54] width 12 height 9
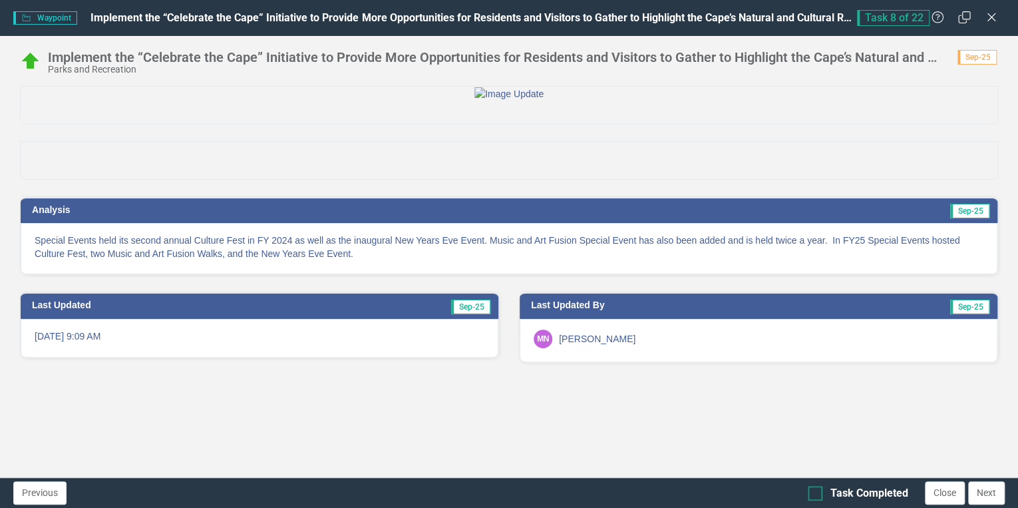
click at [813, 496] on div at bounding box center [815, 493] width 15 height 15
click at [813, 494] on input "Task Completed" at bounding box center [812, 490] width 9 height 9
checkbox input "true"
click at [981, 491] on button "Next" at bounding box center [986, 492] width 37 height 23
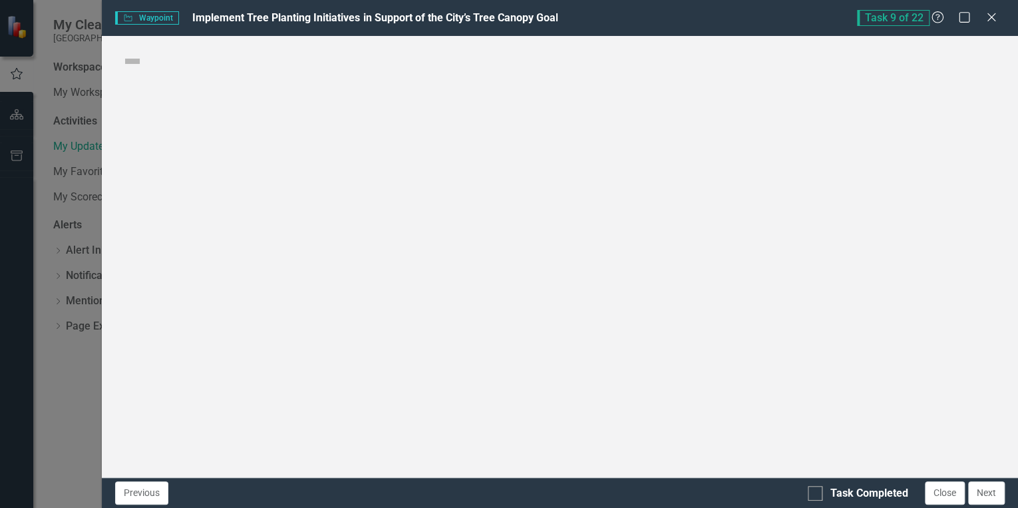
checkbox input "true"
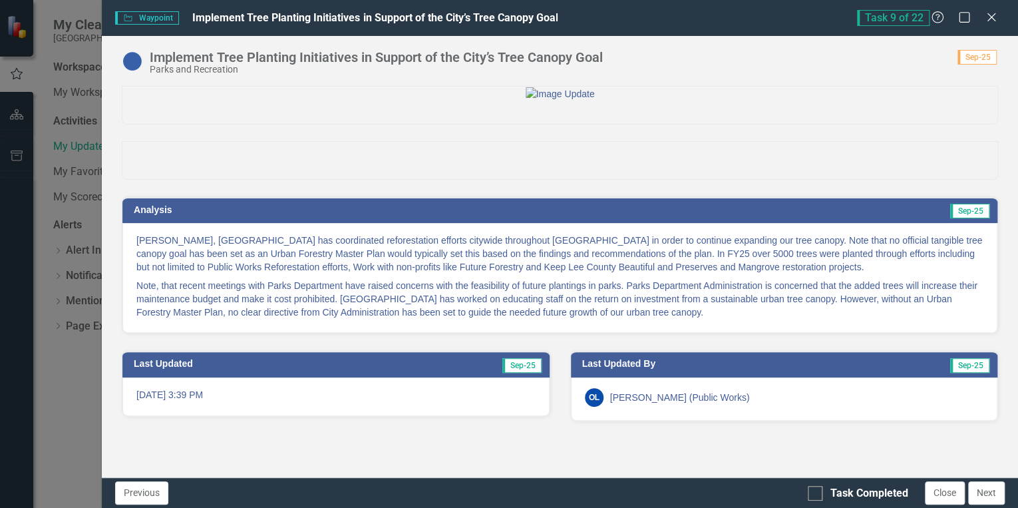
scroll to position [24, 0]
click at [814, 493] on input "Task Completed" at bounding box center [812, 490] width 9 height 9
checkbox input "true"
click at [979, 490] on button "Next" at bounding box center [986, 492] width 37 height 23
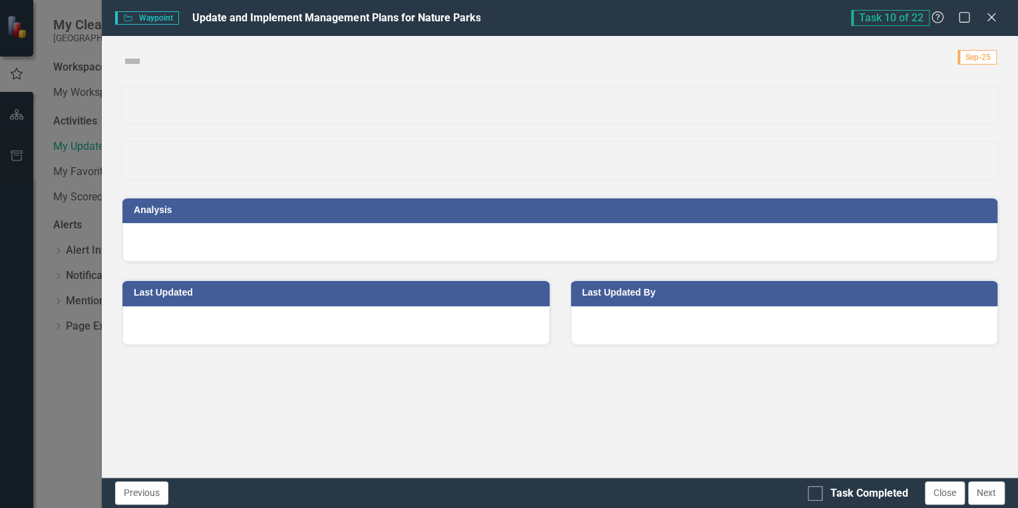
checkbox input "true"
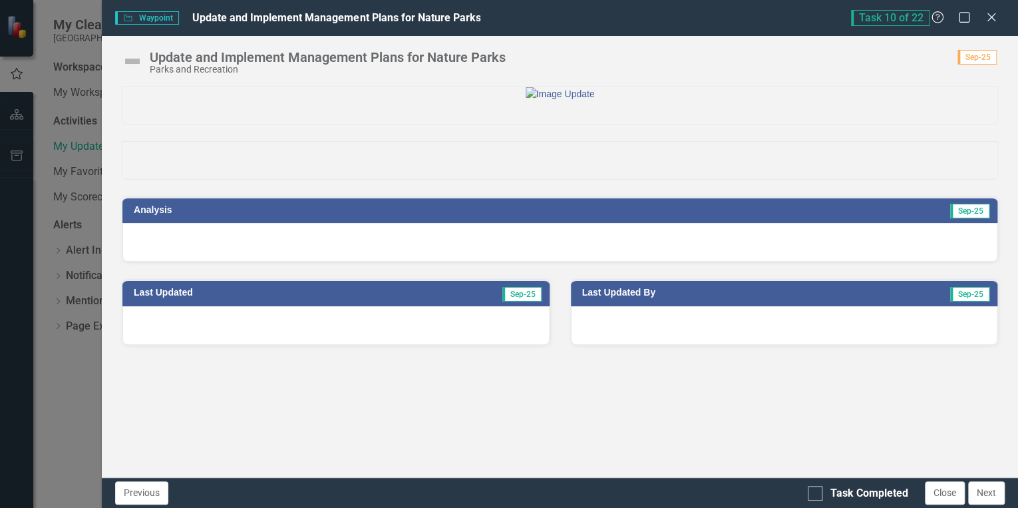
click at [788, 262] on div at bounding box center [559, 242] width 875 height 39
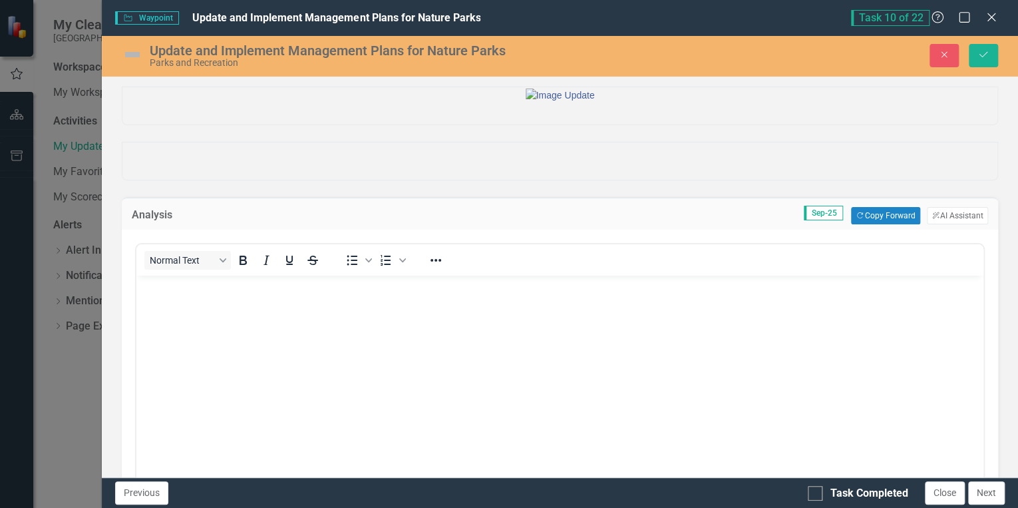
scroll to position [0, 0]
click at [881, 224] on button "Copy Forward Copy Forward" at bounding box center [885, 215] width 69 height 17
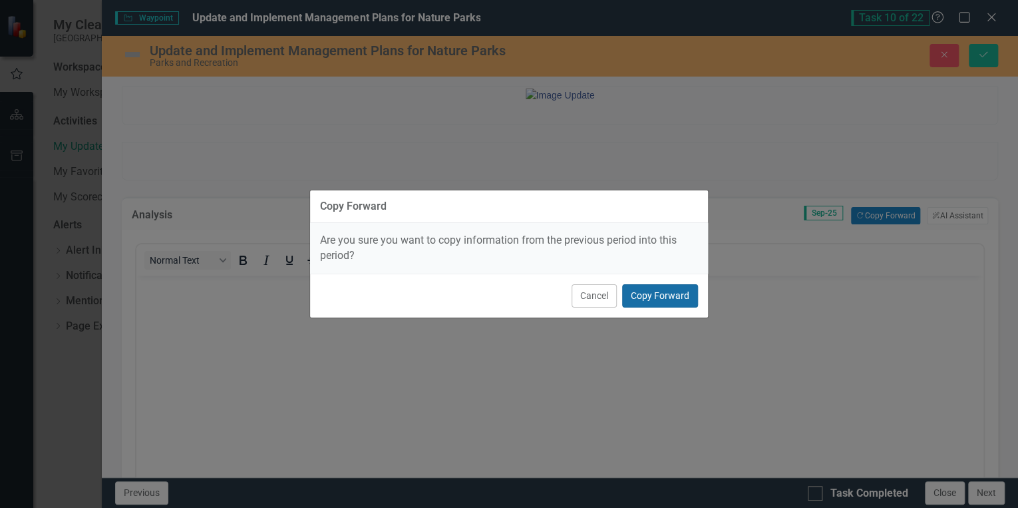
click at [678, 296] on button "Copy Forward" at bounding box center [660, 295] width 76 height 23
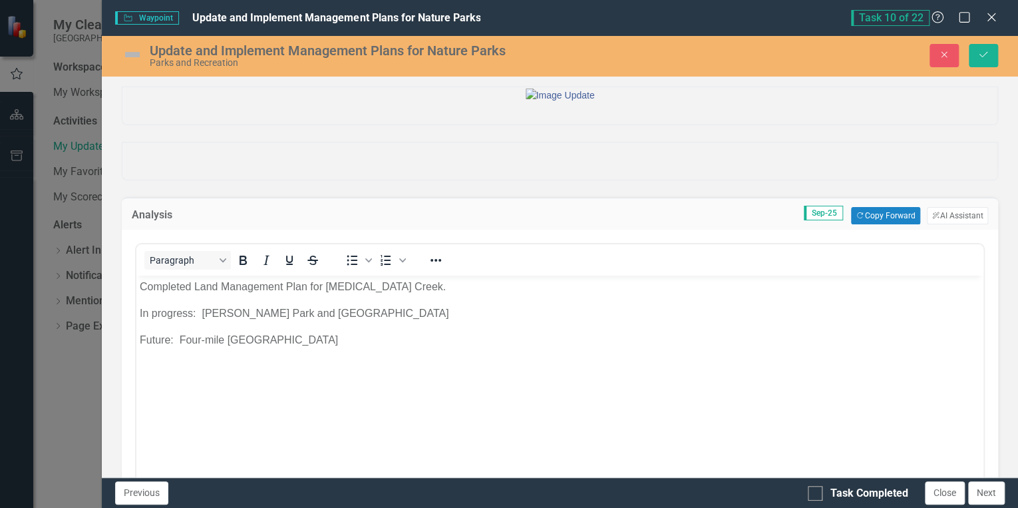
click at [130, 45] on img at bounding box center [132, 54] width 21 height 21
click at [130, 47] on img at bounding box center [132, 54] width 21 height 21
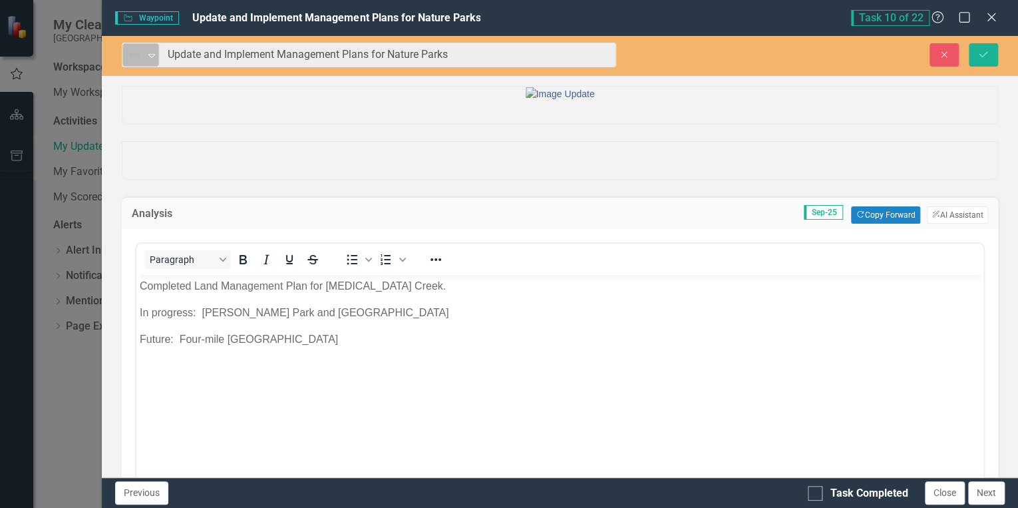
click at [133, 53] on img at bounding box center [134, 55] width 16 height 16
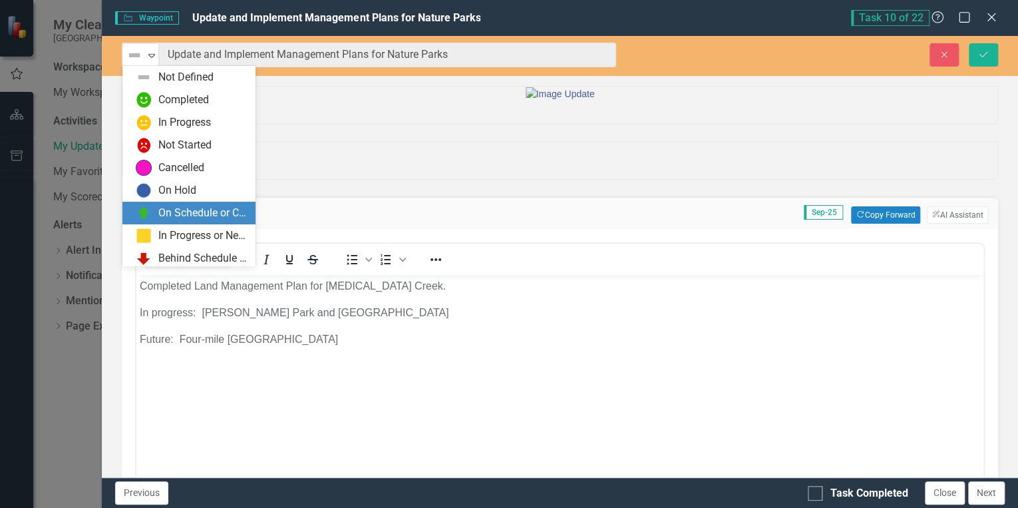
click at [192, 212] on div "On Schedule or Complete" at bounding box center [202, 213] width 89 height 15
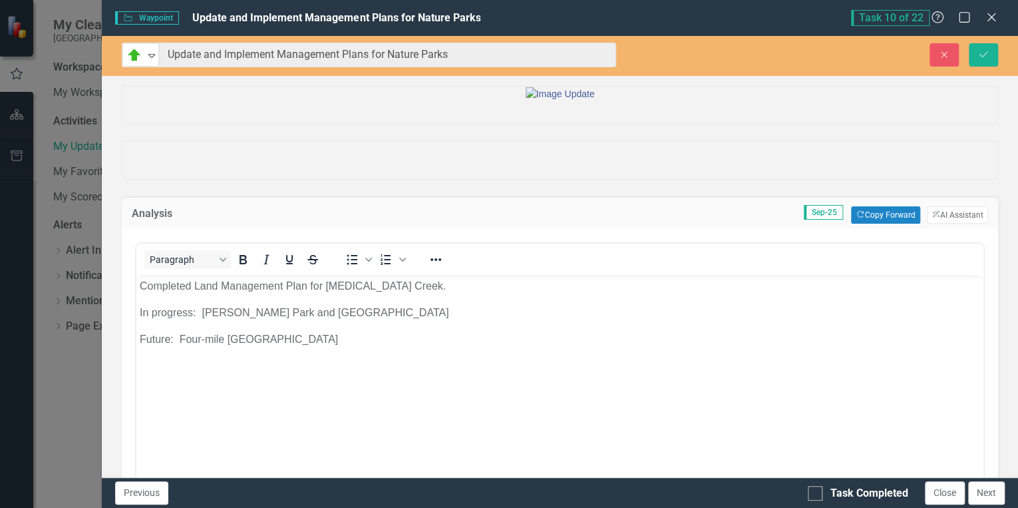
click at [418, 291] on p "Completed Land Management Plan for [MEDICAL_DATA] Creek." at bounding box center [560, 286] width 840 height 16
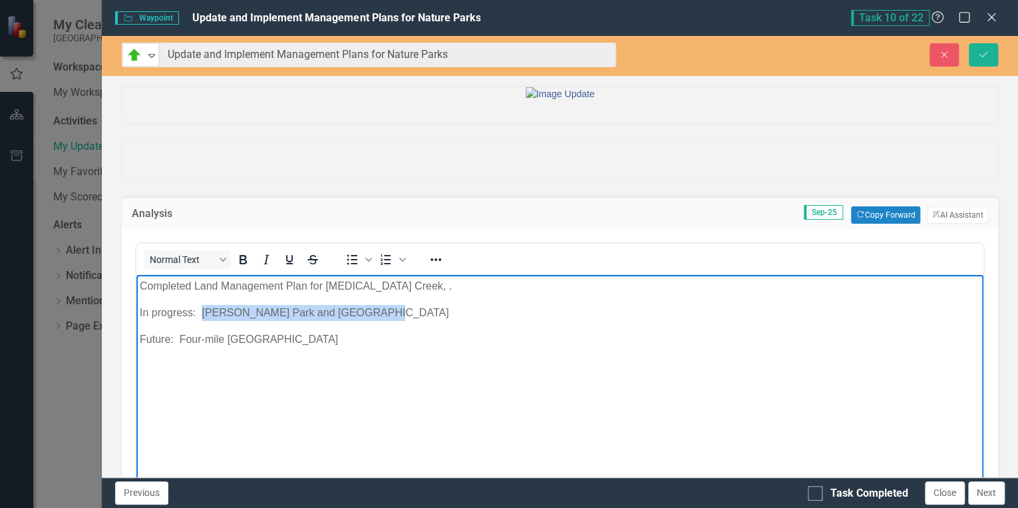
drag, startPoint x: 201, startPoint y: 310, endPoint x: 366, endPoint y: 317, distance: 165.2
click at [366, 317] on p "In progress: [PERSON_NAME] Park and [GEOGRAPHIC_DATA]" at bounding box center [560, 313] width 840 height 16
copy p "[PERSON_NAME] Park and [GEOGRAPHIC_DATA]"
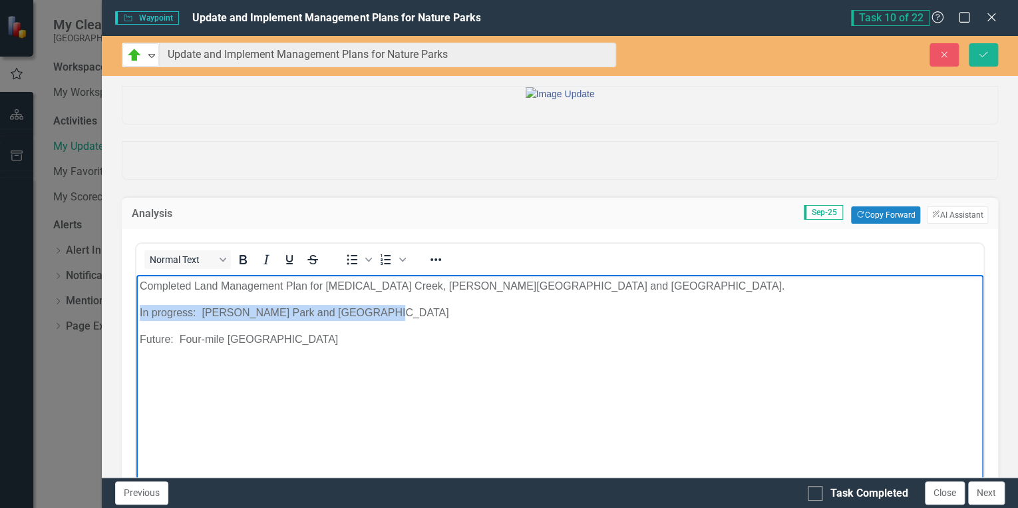
drag, startPoint x: 375, startPoint y: 310, endPoint x: 116, endPoint y: 315, distance: 258.9
click at [136, 315] on html "Completed Land Management Plan for [MEDICAL_DATA] Creek, [PERSON_NAME][GEOGRAPH…" at bounding box center [559, 375] width 847 height 200
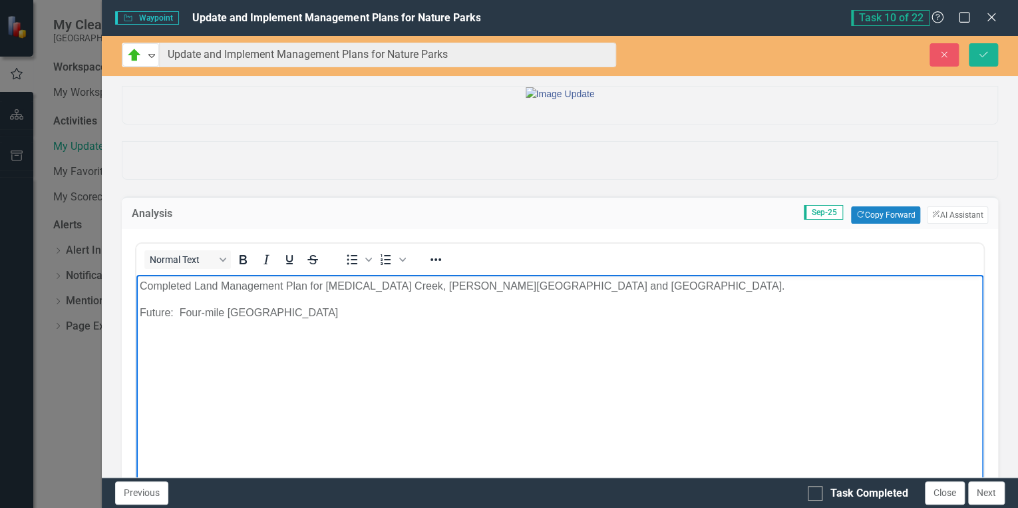
click at [310, 321] on body "Completed Land Management Plan for [MEDICAL_DATA] Creek, [PERSON_NAME][GEOGRAPH…" at bounding box center [559, 375] width 847 height 200
click at [987, 53] on icon "Save" at bounding box center [983, 54] width 12 height 9
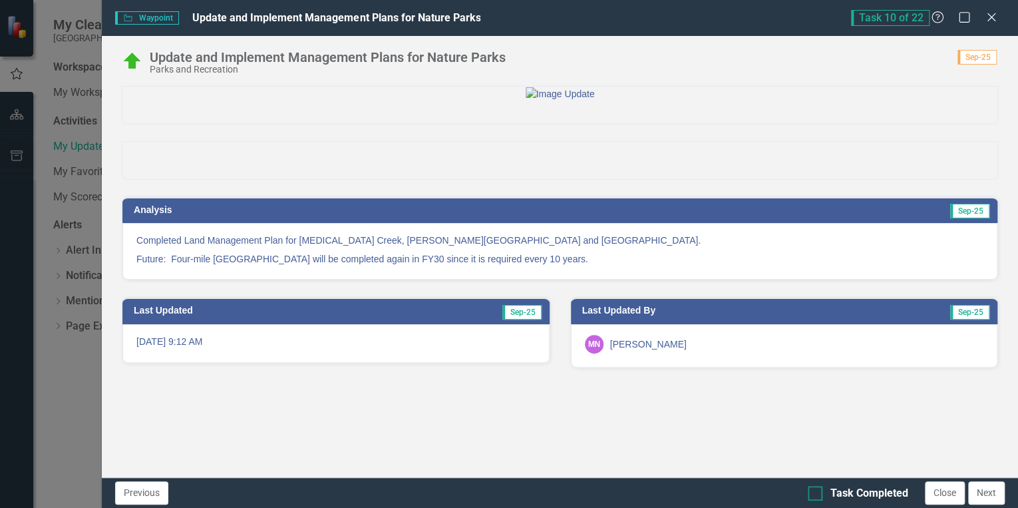
click at [818, 494] on div at bounding box center [815, 493] width 15 height 15
click at [816, 494] on input "Task Completed" at bounding box center [812, 490] width 9 height 9
checkbox input "true"
click at [989, 494] on button "Next" at bounding box center [986, 492] width 37 height 23
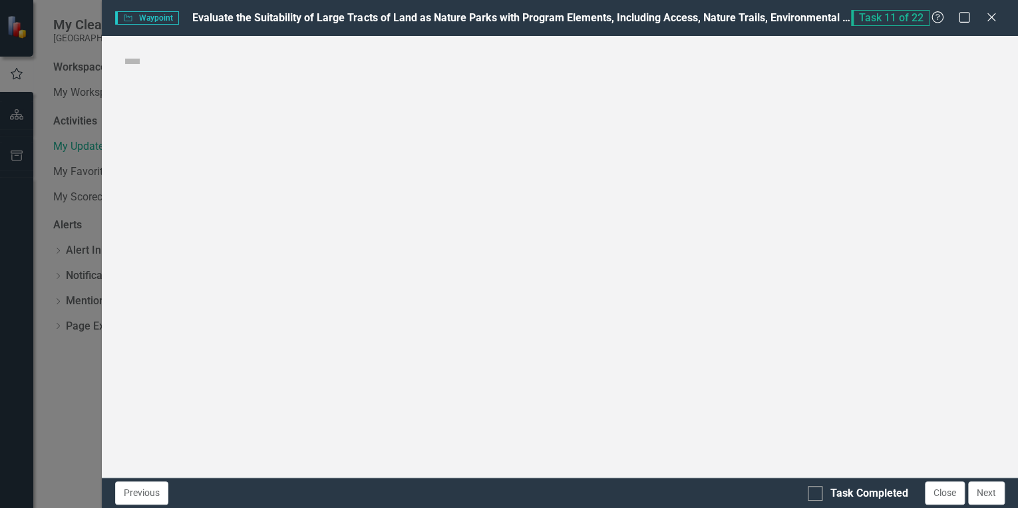
checkbox input "true"
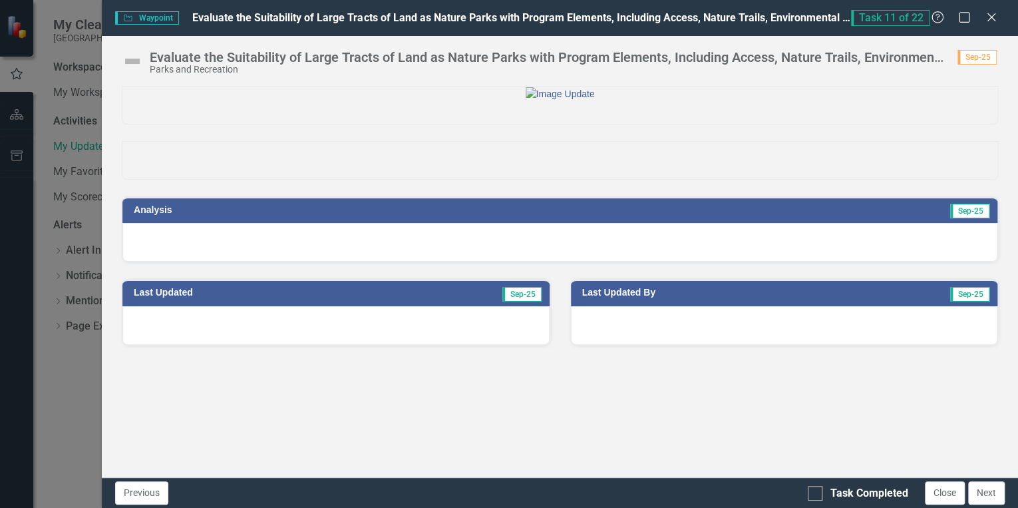
click at [788, 262] on div at bounding box center [559, 242] width 875 height 39
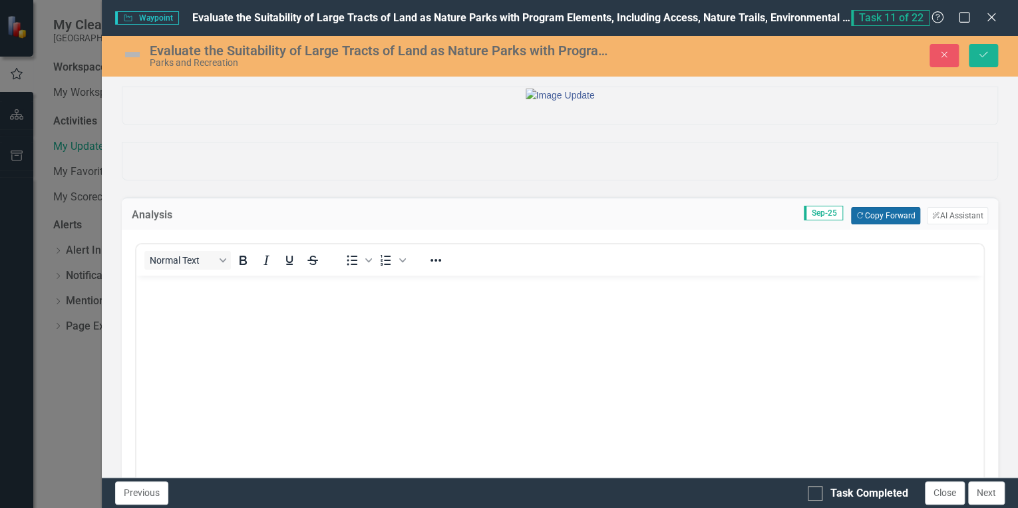
click at [874, 224] on button "Copy Forward Copy Forward" at bounding box center [885, 215] width 69 height 17
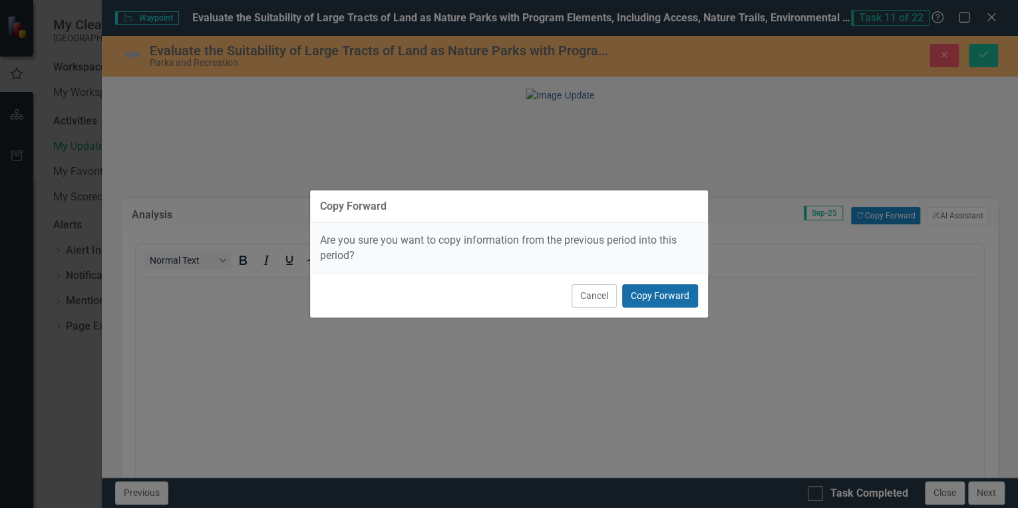
click at [660, 290] on button "Copy Forward" at bounding box center [660, 295] width 76 height 23
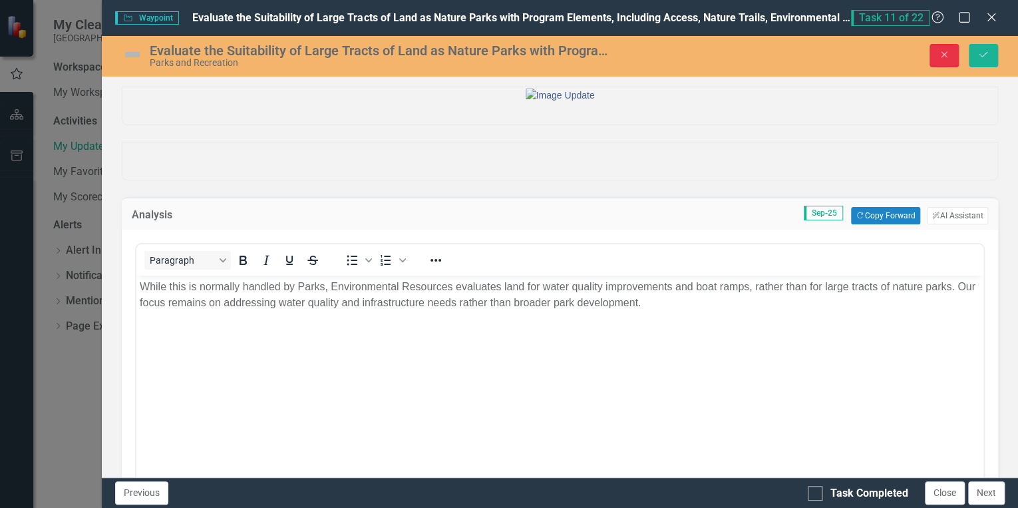
click at [949, 60] on button "Close" at bounding box center [944, 55] width 29 height 23
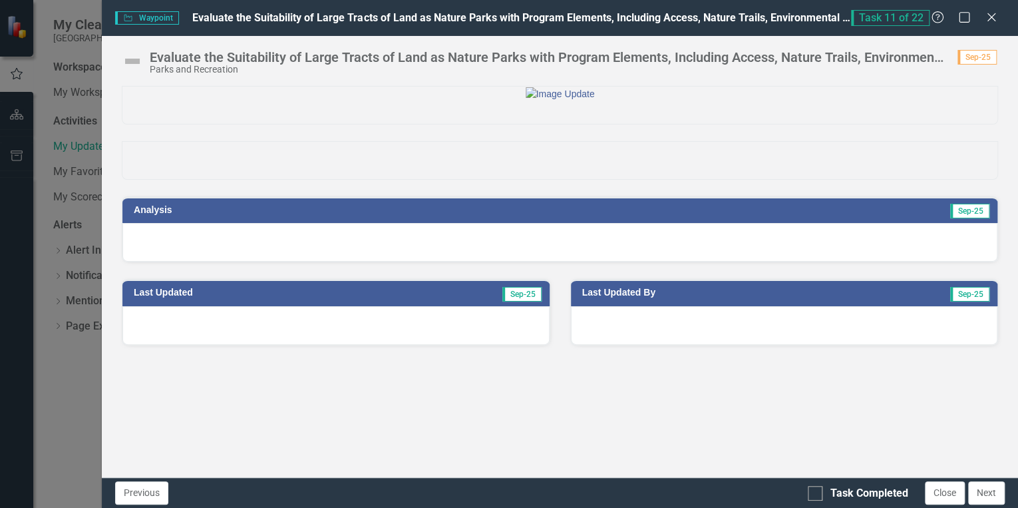
click at [132, 60] on img at bounding box center [132, 61] width 21 height 21
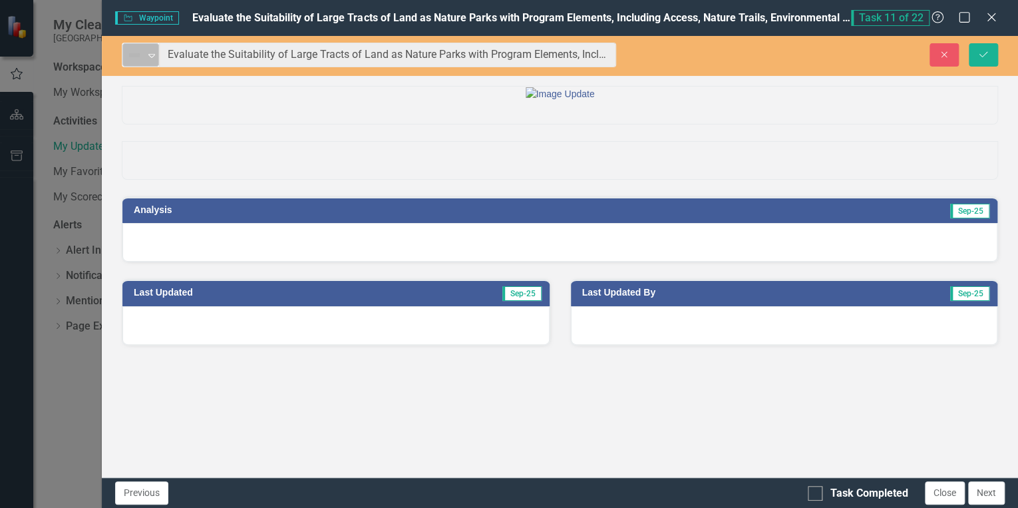
click at [138, 59] on img at bounding box center [134, 55] width 16 height 16
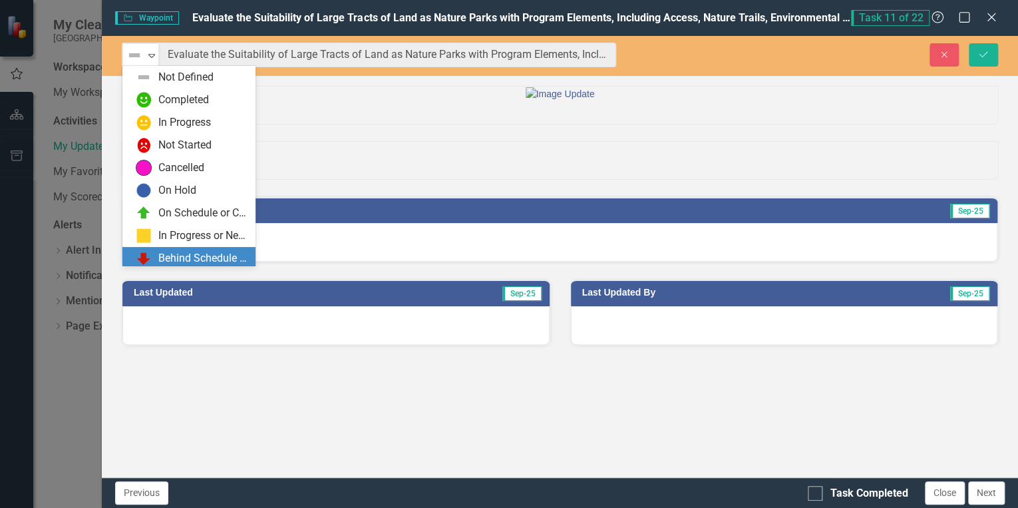
click at [192, 254] on div "Behind Schedule or Not Started" at bounding box center [202, 258] width 89 height 15
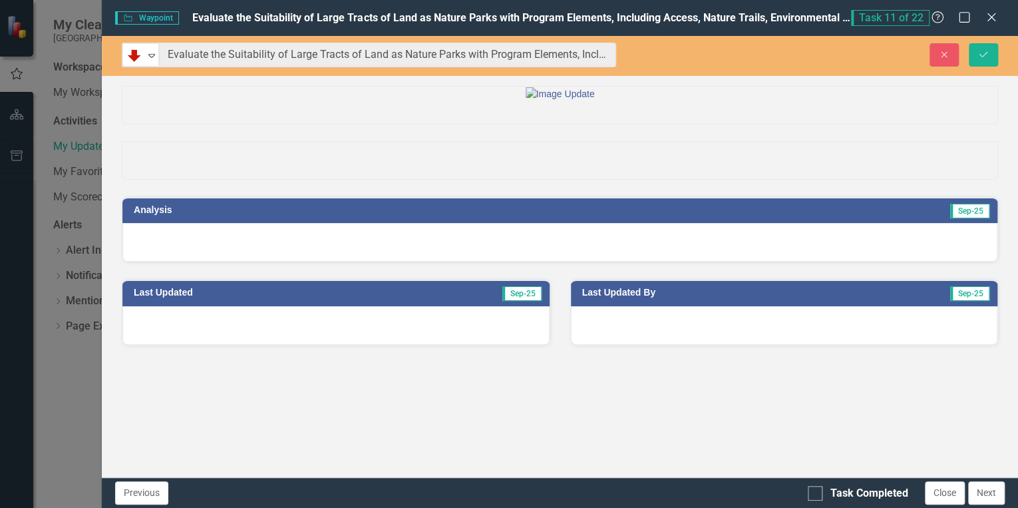
click at [644, 262] on div at bounding box center [559, 242] width 875 height 39
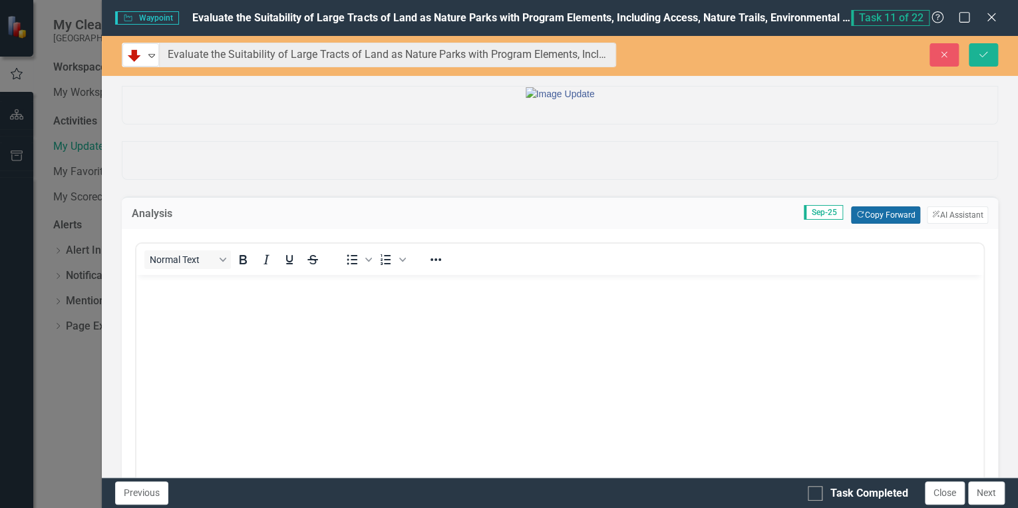
click at [878, 224] on button "Copy Forward Copy Forward" at bounding box center [885, 214] width 69 height 17
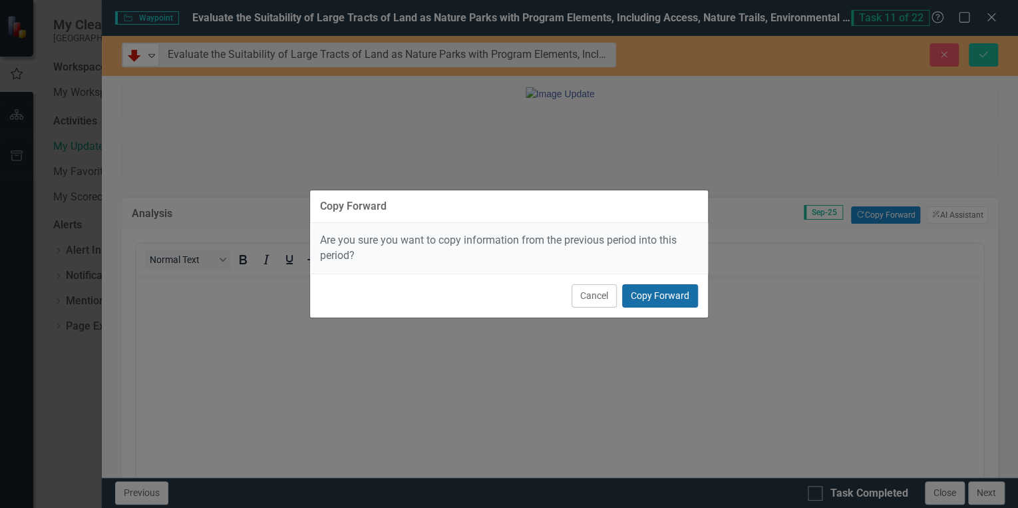
click at [657, 295] on button "Copy Forward" at bounding box center [660, 295] width 76 height 23
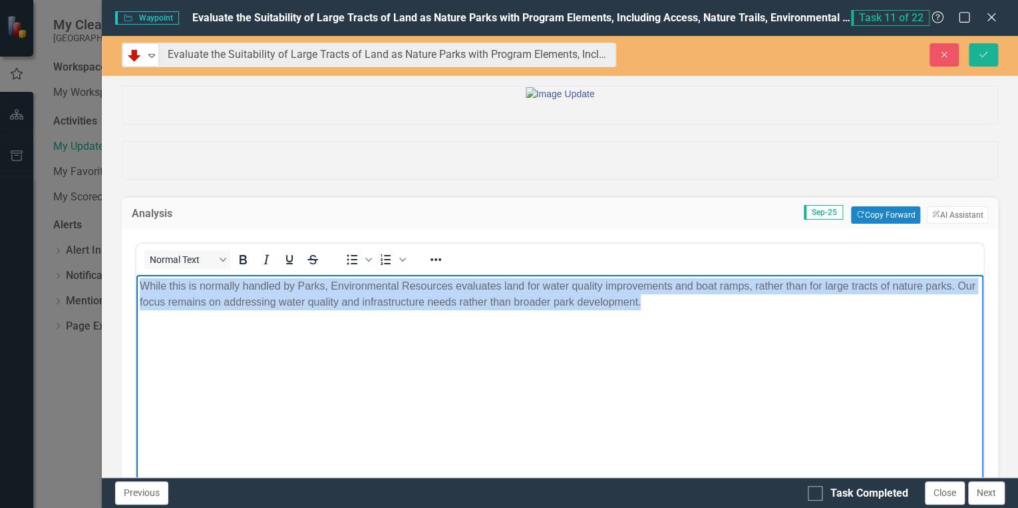
drag, startPoint x: 517, startPoint y: 311, endPoint x: 27, endPoint y: 285, distance: 490.4
click at [136, 285] on html "While this is normally handled by Parks, Environmental Resources evaluates land…" at bounding box center [559, 375] width 847 height 200
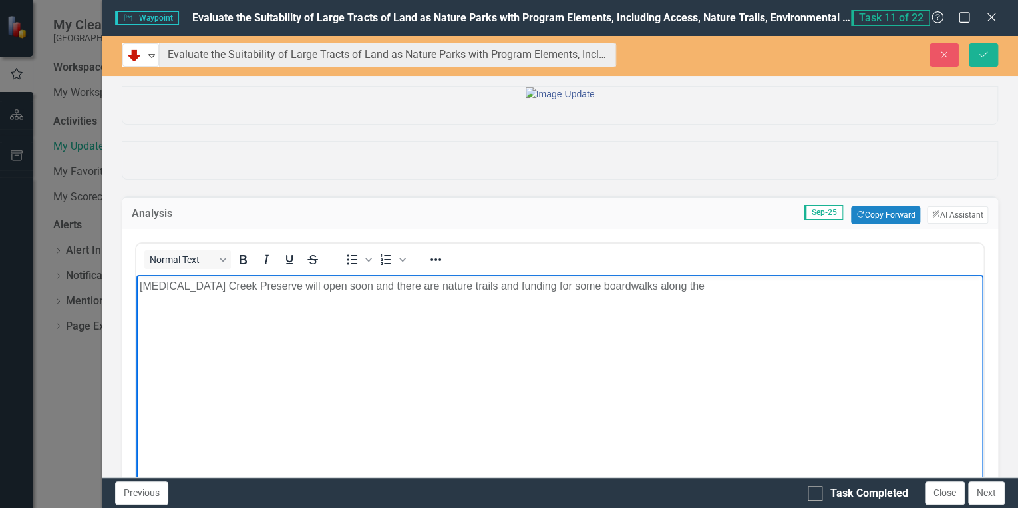
click at [693, 289] on p "[MEDICAL_DATA] Creek Preserve will open soon and there are nature trails and fu…" at bounding box center [560, 286] width 840 height 16
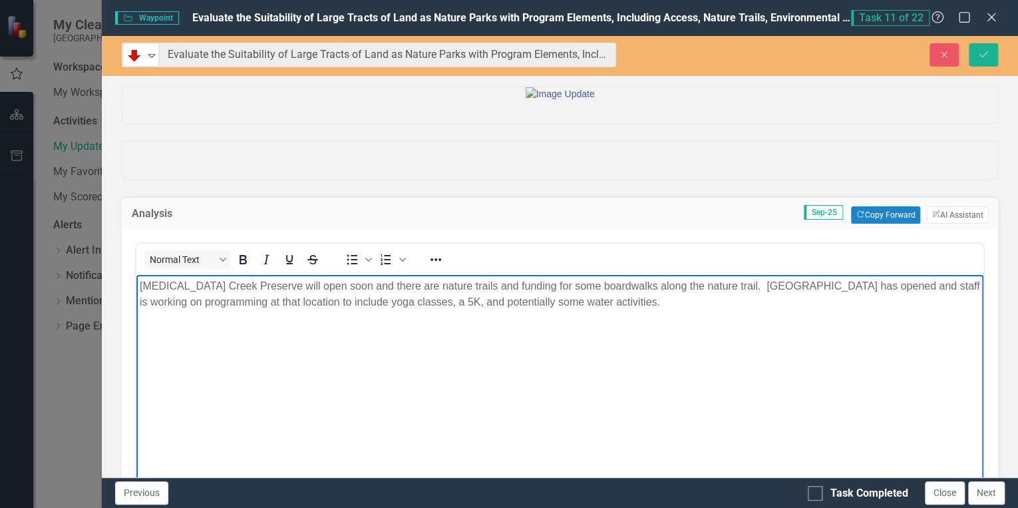
click at [792, 333] on body "[MEDICAL_DATA] Creek Preserve will open soon and there are nature trails and fu…" at bounding box center [559, 375] width 847 height 200
click at [677, 303] on p "[MEDICAL_DATA] Creek Preserve will open soon and there are nature trails and fu…" at bounding box center [560, 294] width 840 height 32
click at [823, 305] on p "[MEDICAL_DATA] Creek Preserve will open soon and there are nature trails and fu…" at bounding box center [560, 294] width 840 height 32
drag, startPoint x: 845, startPoint y: 299, endPoint x: 842, endPoint y: 357, distance: 58.7
click at [844, 299] on p "[MEDICAL_DATA] Creek Preserve will open soon and there are nature trails and fu…" at bounding box center [560, 294] width 840 height 32
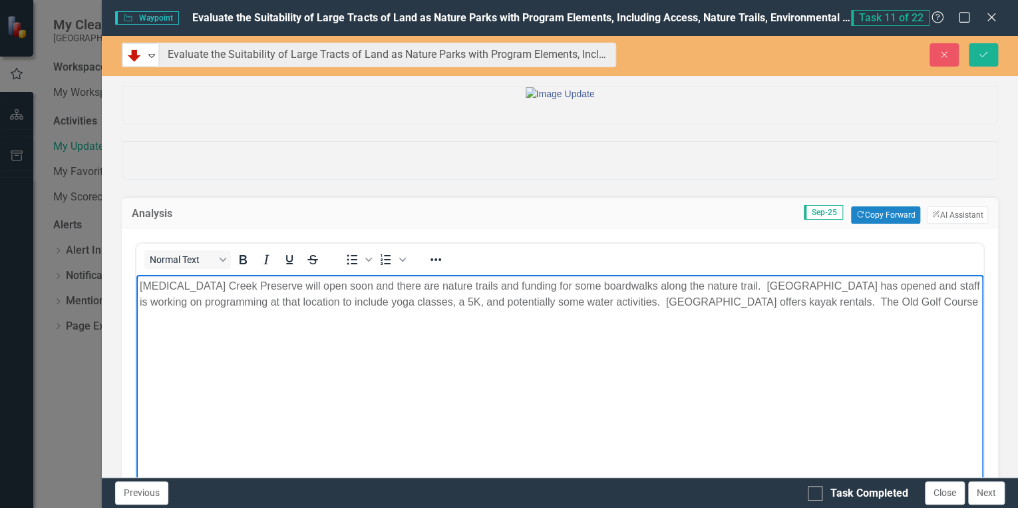
click at [922, 295] on p "[MEDICAL_DATA] Creek Preserve will open soon and there are nature trails and fu…" at bounding box center [560, 294] width 840 height 32
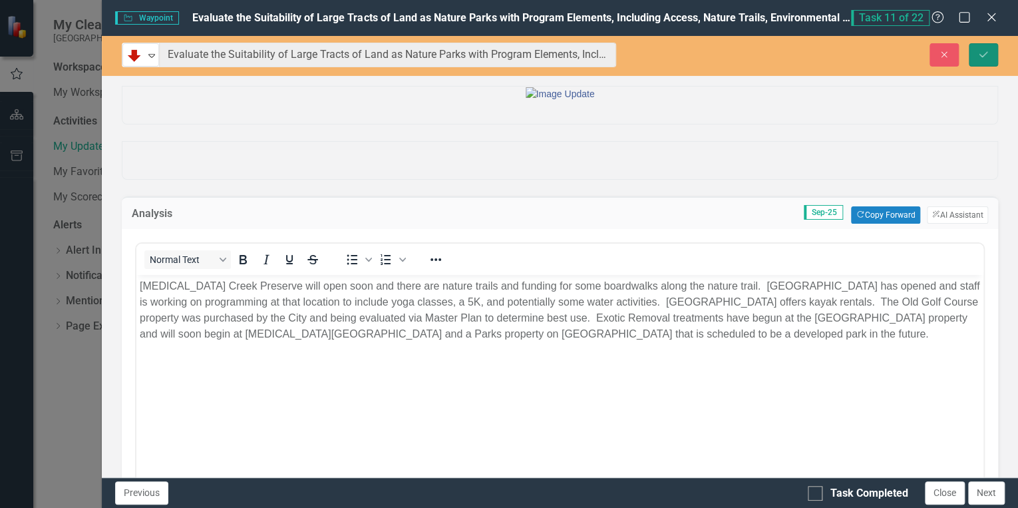
click at [986, 53] on icon "Save" at bounding box center [983, 54] width 12 height 9
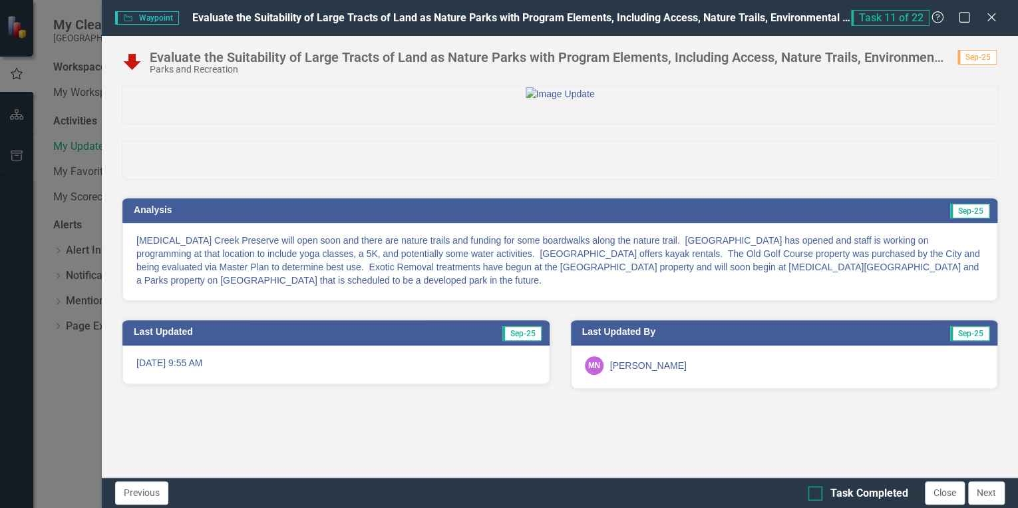
click at [814, 492] on input "Task Completed" at bounding box center [812, 490] width 9 height 9
checkbox input "true"
click at [977, 492] on button "Next" at bounding box center [986, 492] width 37 height 23
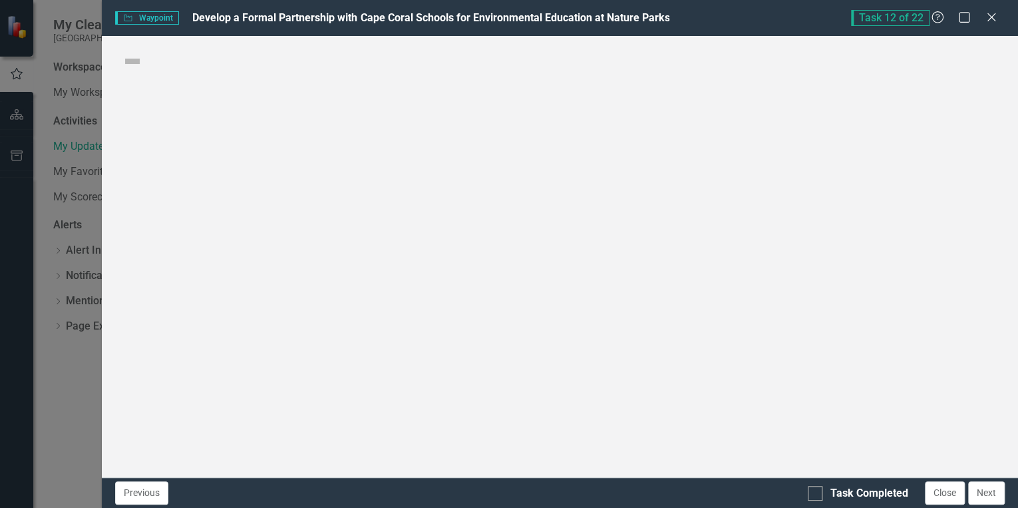
checkbox input "true"
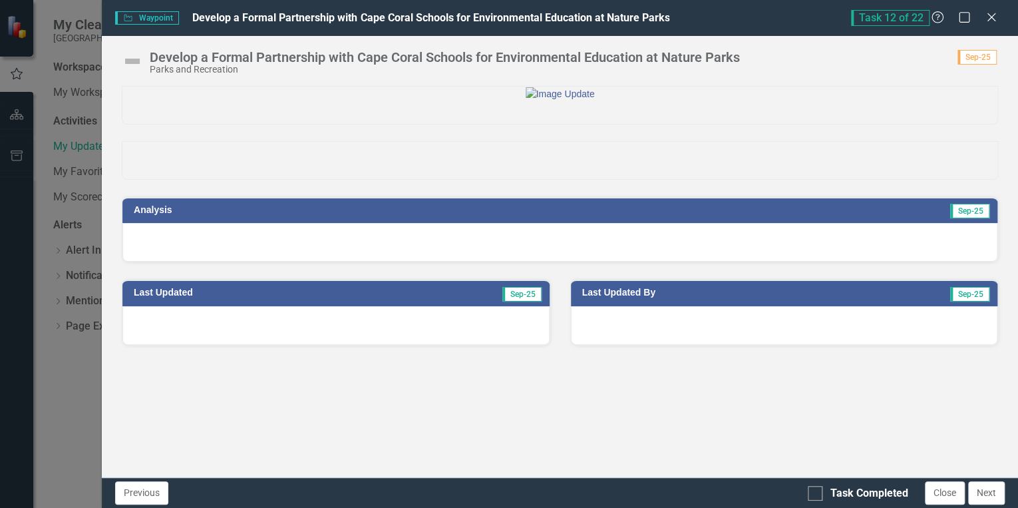
click at [798, 262] on div at bounding box center [559, 242] width 875 height 39
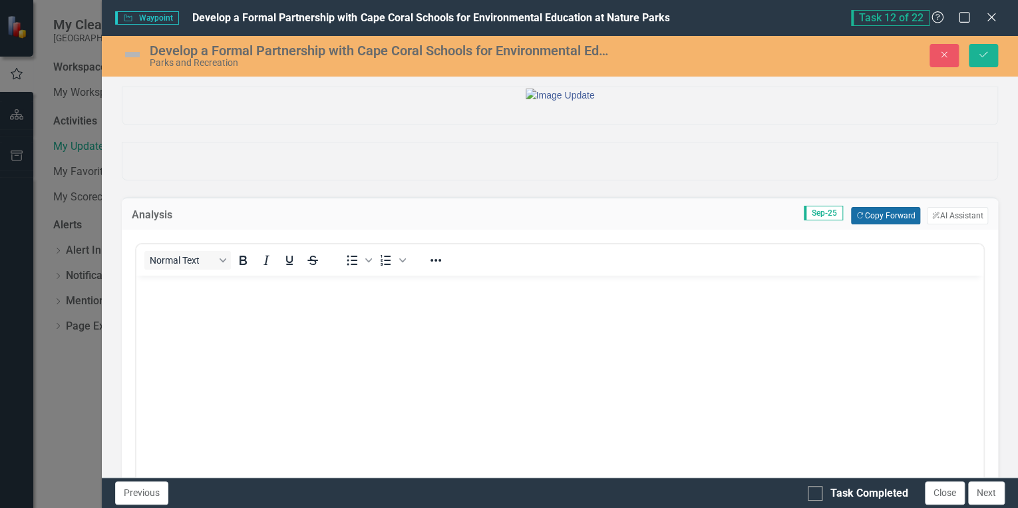
click at [876, 224] on button "Copy Forward Copy Forward" at bounding box center [885, 215] width 69 height 17
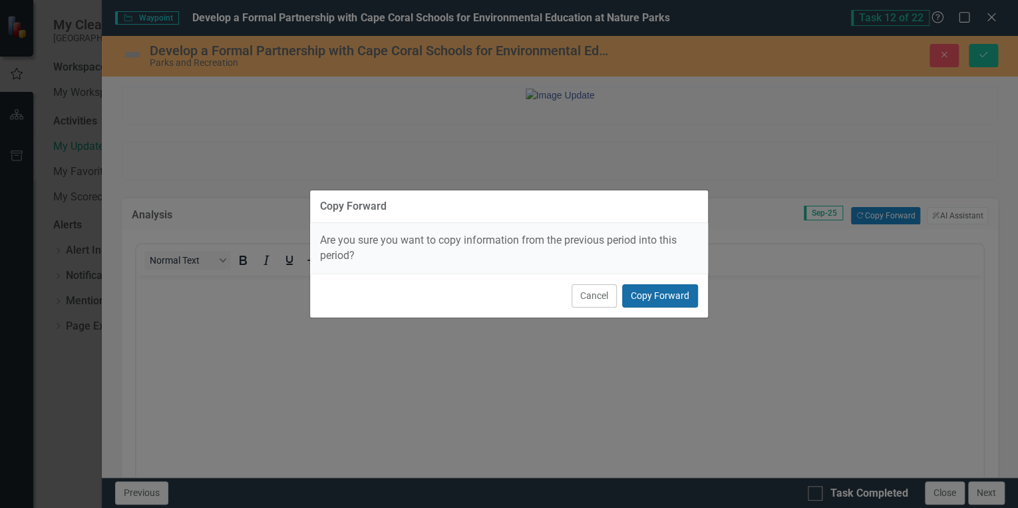
click at [657, 295] on button "Copy Forward" at bounding box center [660, 295] width 76 height 23
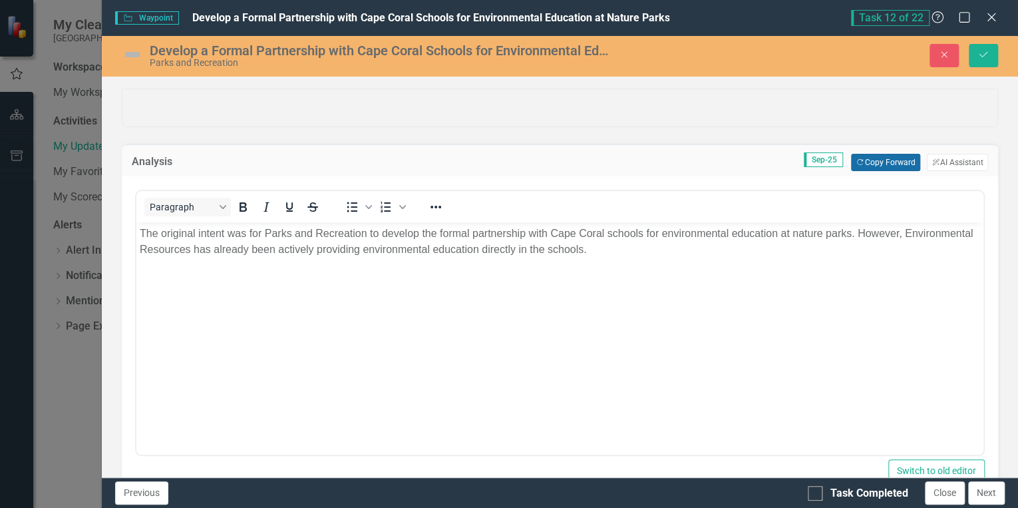
scroll to position [106, 0]
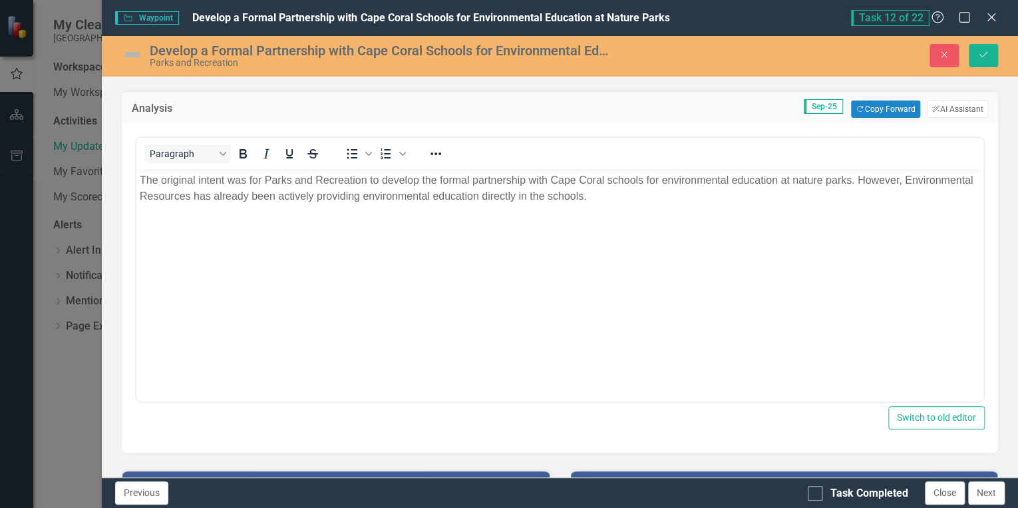
click at [126, 52] on img at bounding box center [132, 54] width 21 height 21
click at [128, 56] on img at bounding box center [132, 54] width 21 height 21
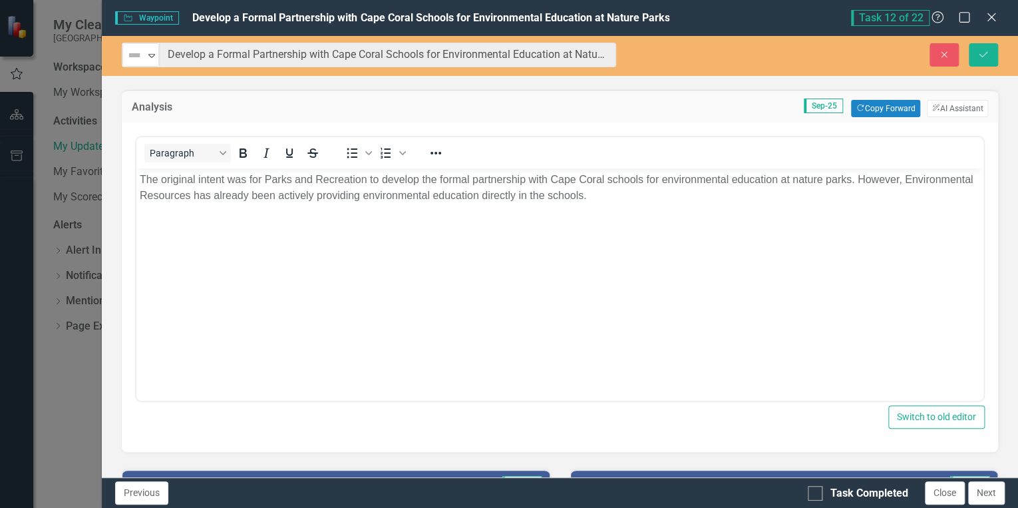
click at [128, 56] on img at bounding box center [134, 55] width 16 height 16
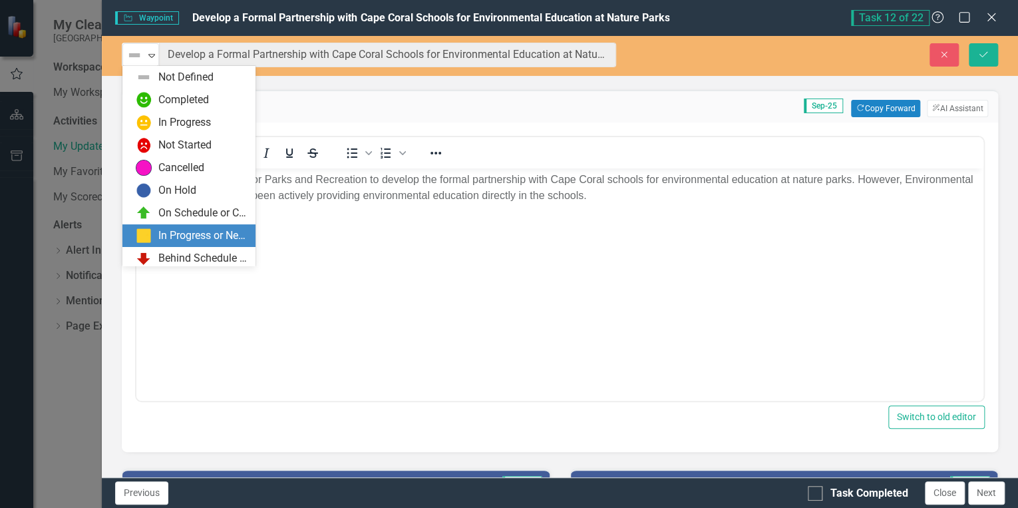
click at [192, 232] on div "In Progress or Needs Work" at bounding box center [202, 235] width 89 height 15
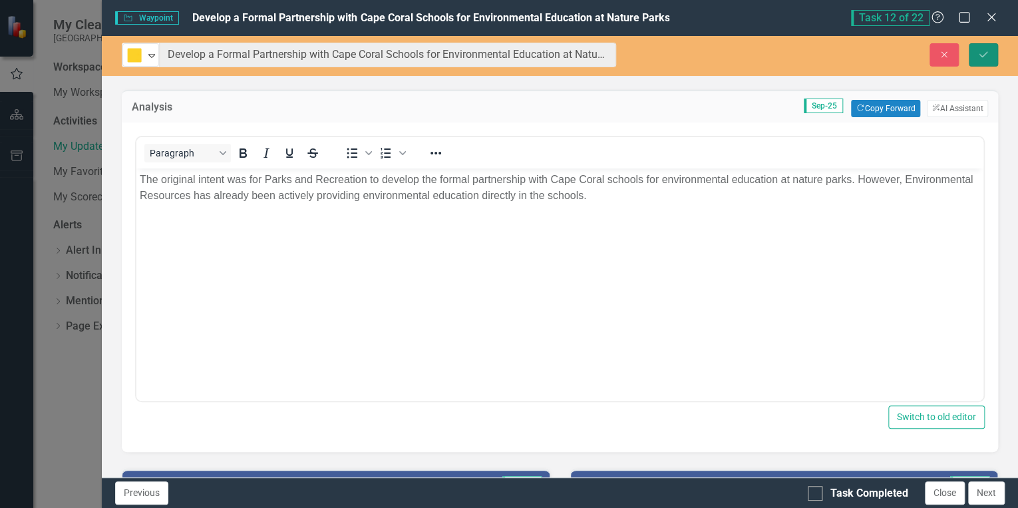
click at [981, 60] on button "Save" at bounding box center [983, 54] width 29 height 23
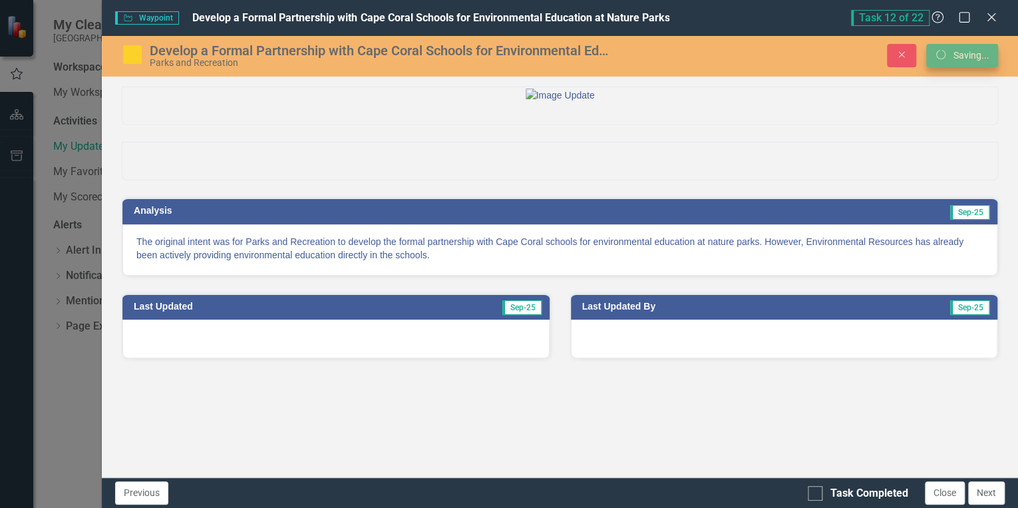
scroll to position [0, 0]
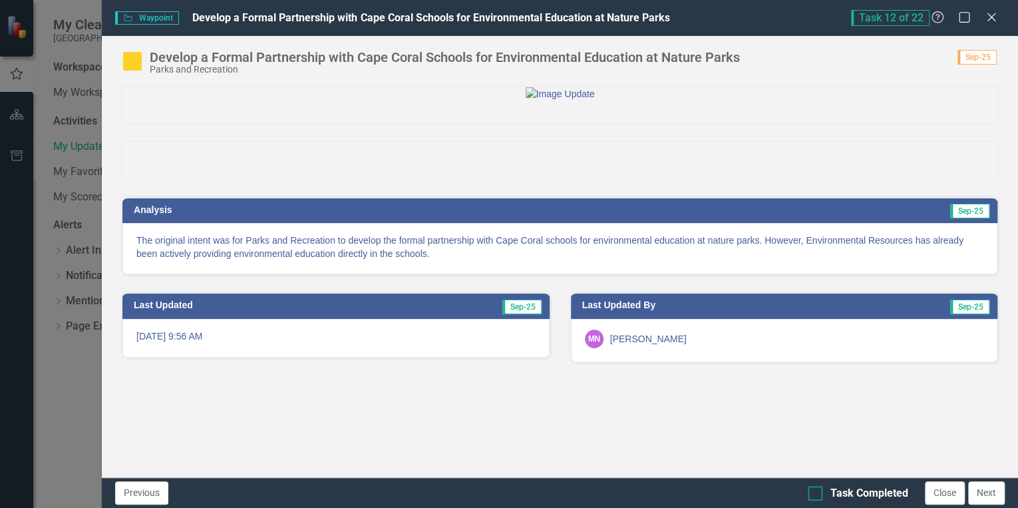
click at [811, 495] on div at bounding box center [815, 493] width 15 height 15
click at [811, 494] on input "Task Completed" at bounding box center [812, 490] width 9 height 9
checkbox input "true"
click at [988, 493] on button "Next" at bounding box center [986, 492] width 37 height 23
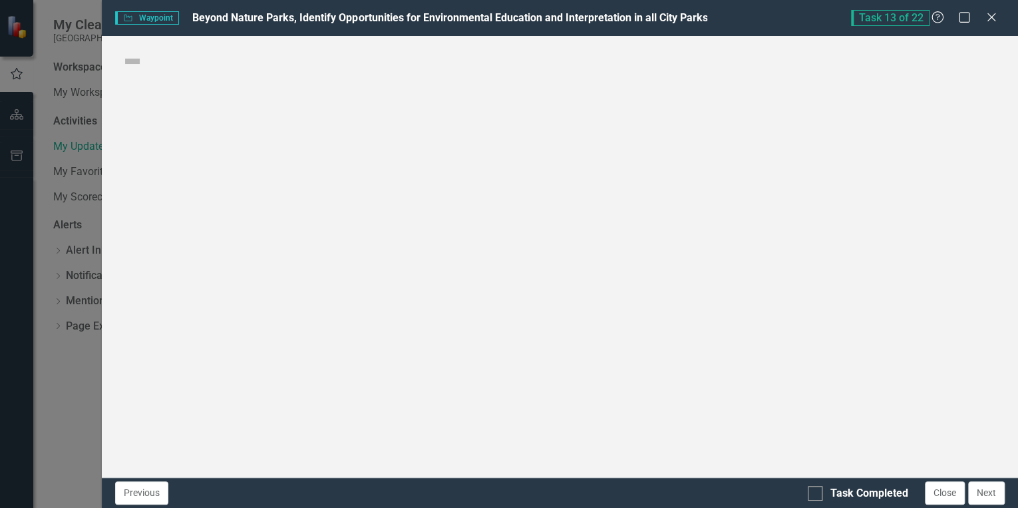
checkbox input "true"
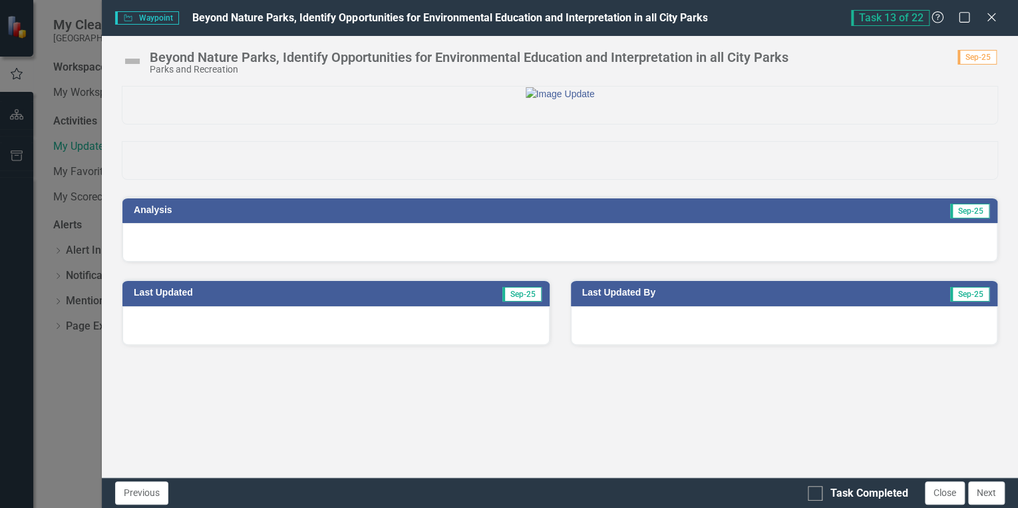
click at [817, 262] on div at bounding box center [559, 242] width 875 height 39
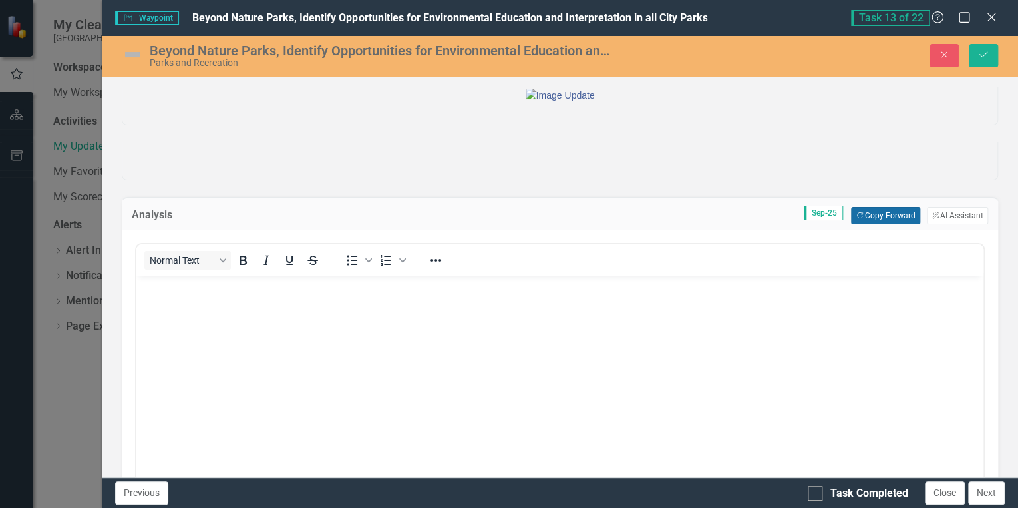
click at [874, 224] on button "Copy Forward Copy Forward" at bounding box center [885, 215] width 69 height 17
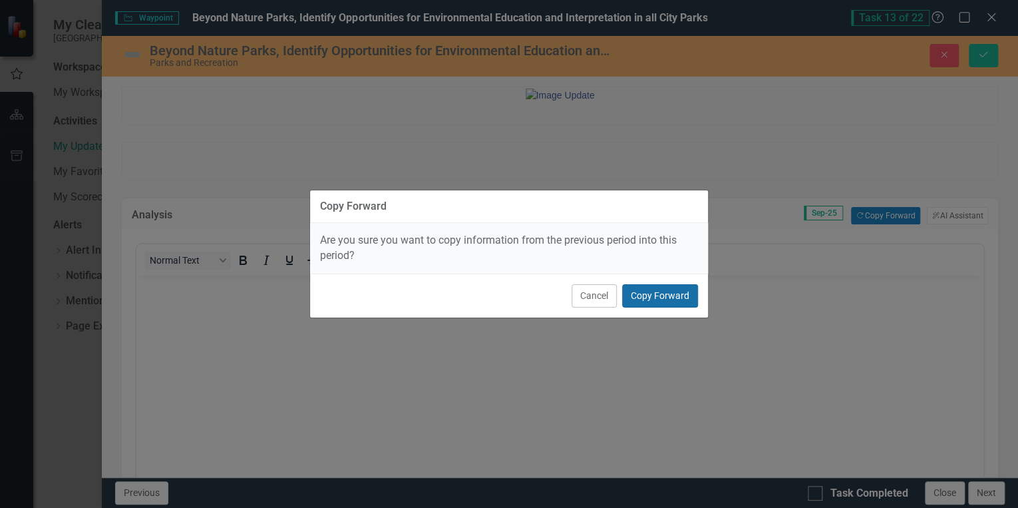
click at [669, 294] on button "Copy Forward" at bounding box center [660, 295] width 76 height 23
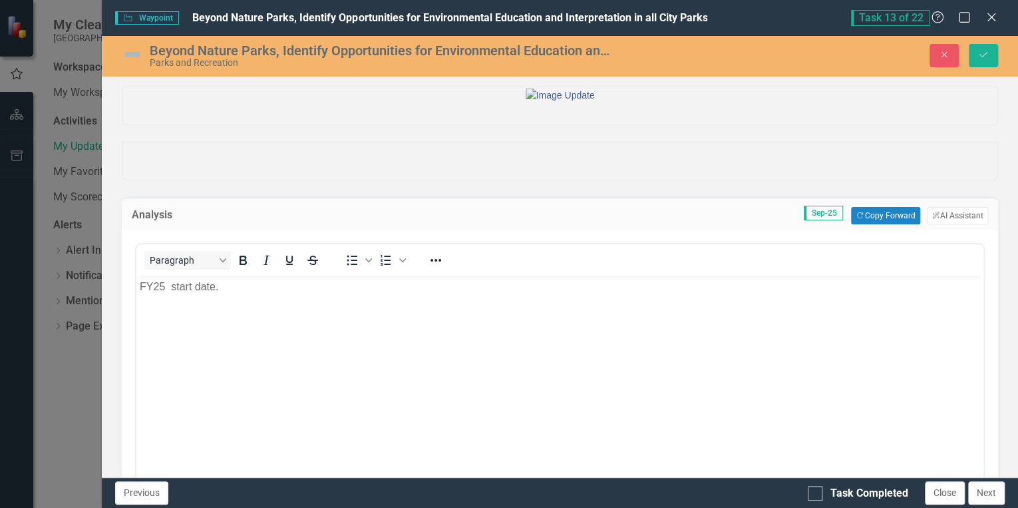
click at [130, 53] on img at bounding box center [132, 54] width 21 height 21
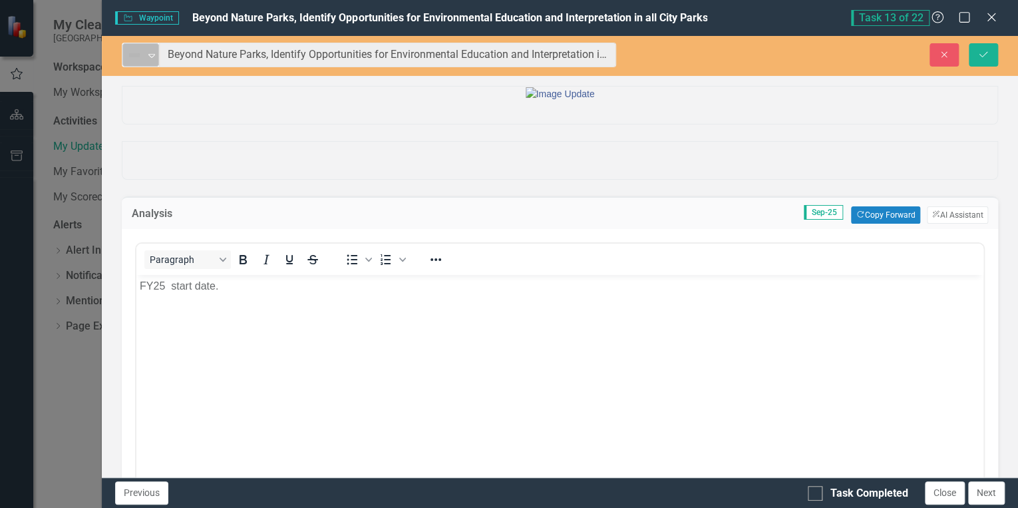
click at [138, 56] on img at bounding box center [134, 55] width 16 height 16
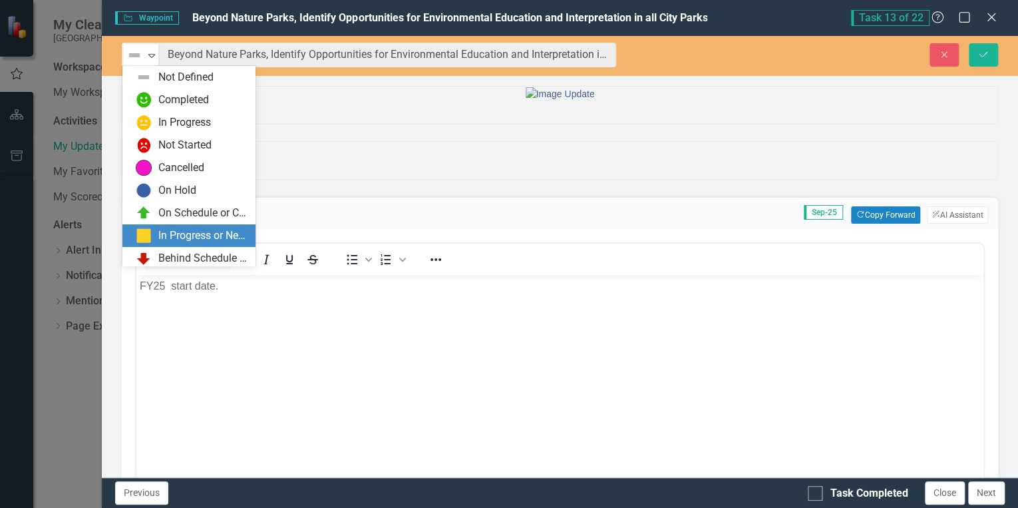
click at [206, 232] on div "In Progress or Needs Work" at bounding box center [202, 235] width 89 height 15
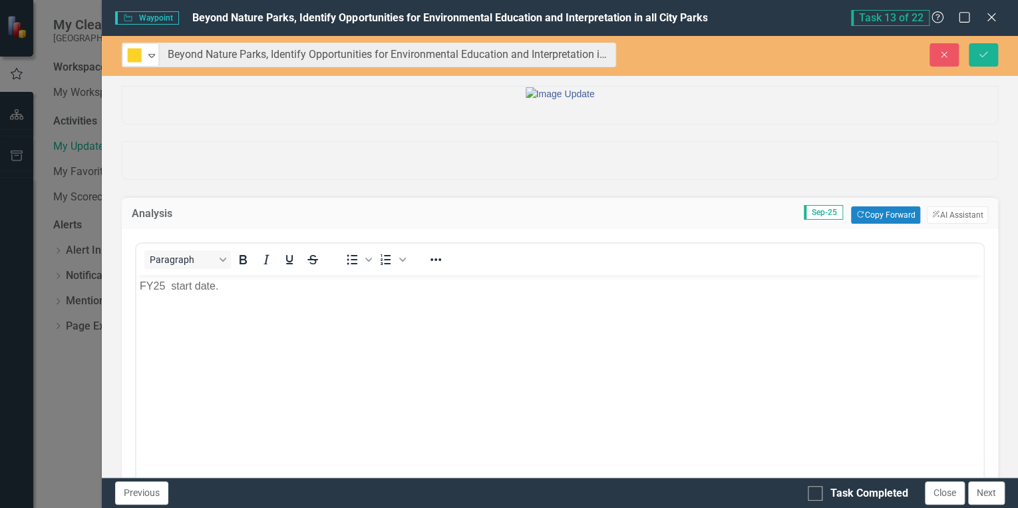
click at [241, 287] on p "FY25 start date." at bounding box center [560, 286] width 840 height 16
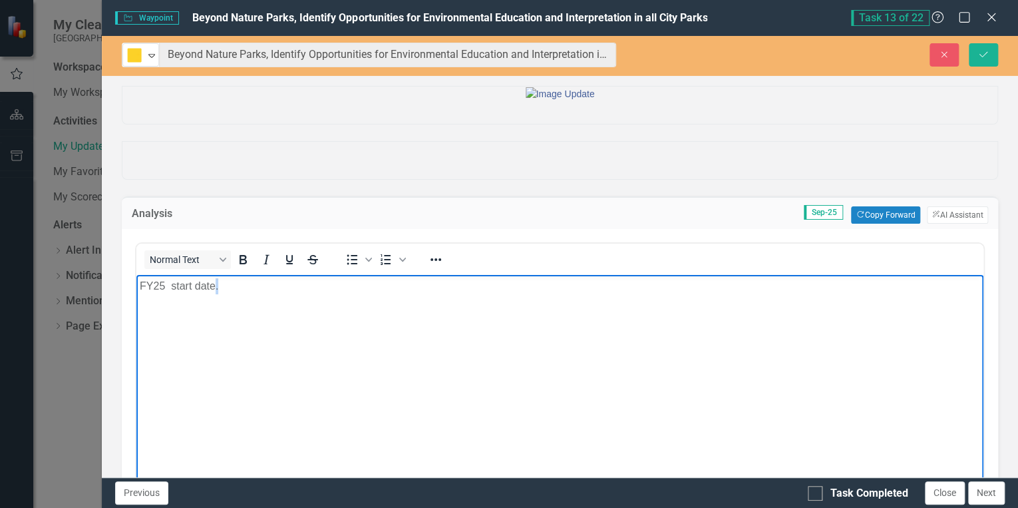
click at [241, 286] on p "FY25 start date." at bounding box center [560, 286] width 840 height 16
